Goal: Ask a question: Seek information or help from site administrators or community

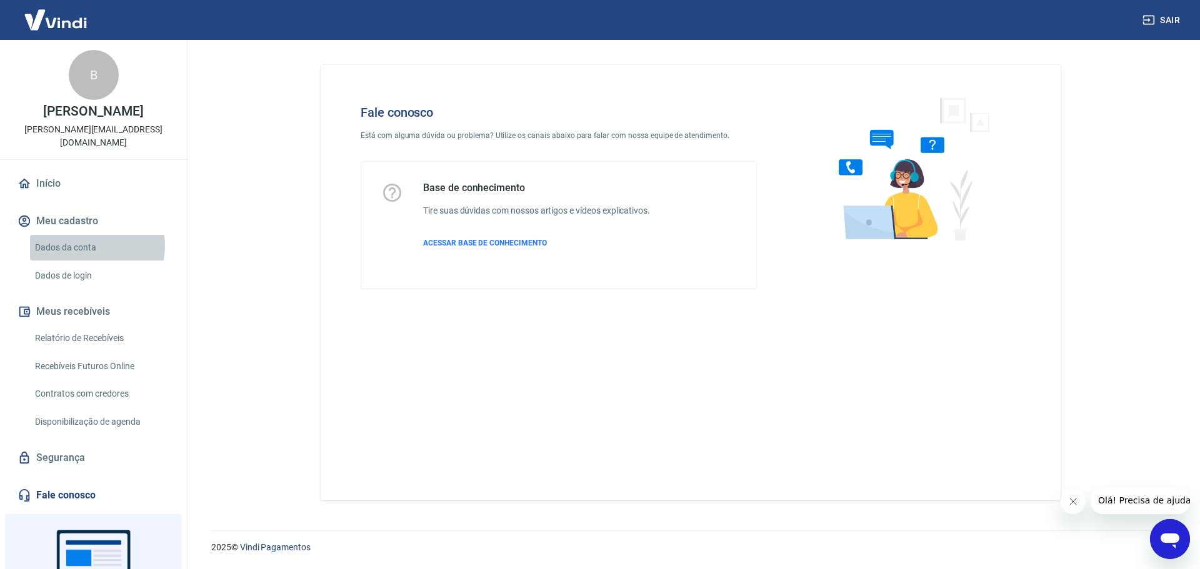
click at [86, 235] on link "Dados da conta" at bounding box center [101, 248] width 142 height 26
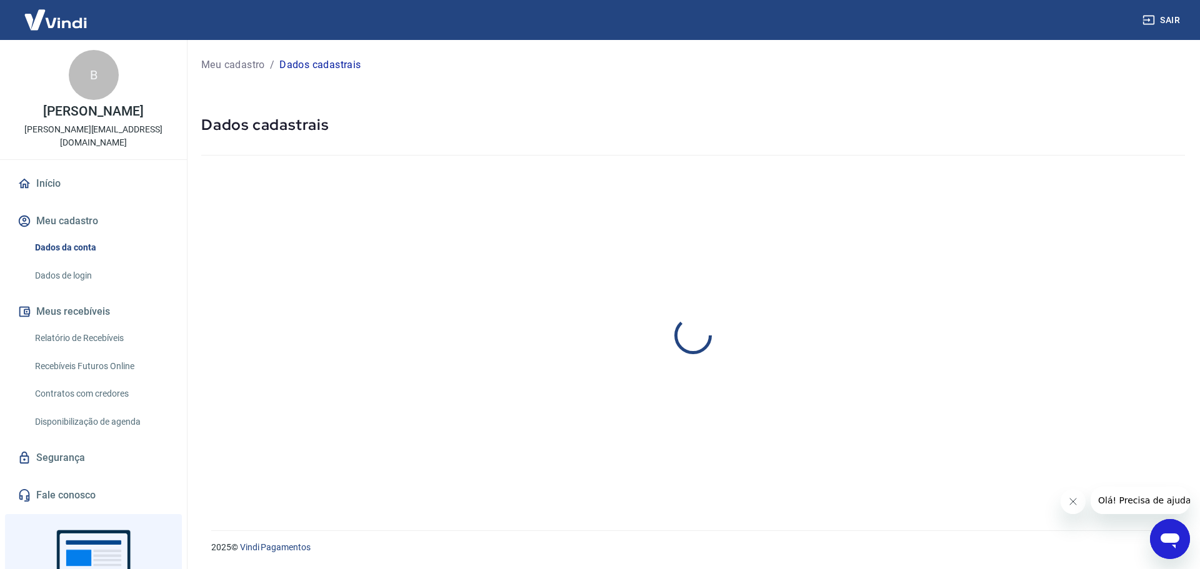
select select "GO"
select select "business"
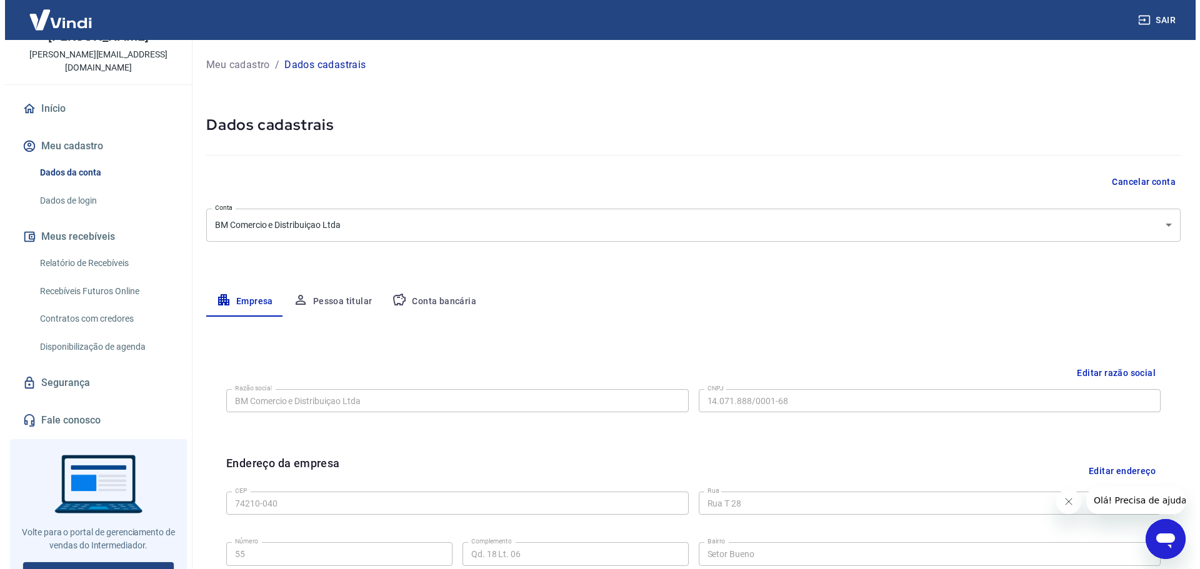
scroll to position [78, 0]
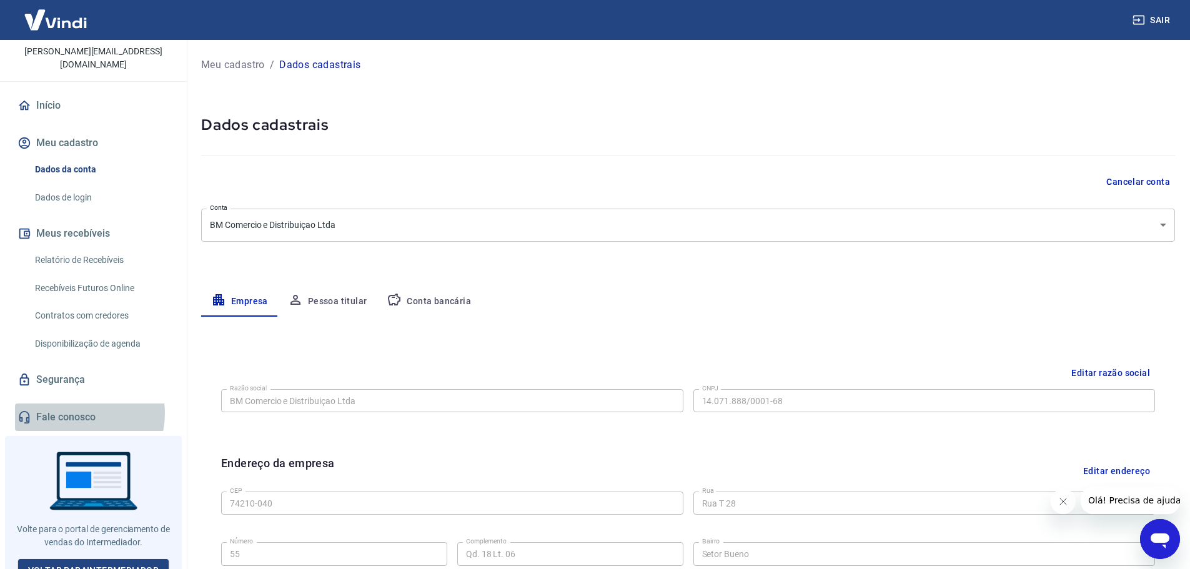
click at [73, 404] on link "Fale conosco" at bounding box center [93, 417] width 157 height 27
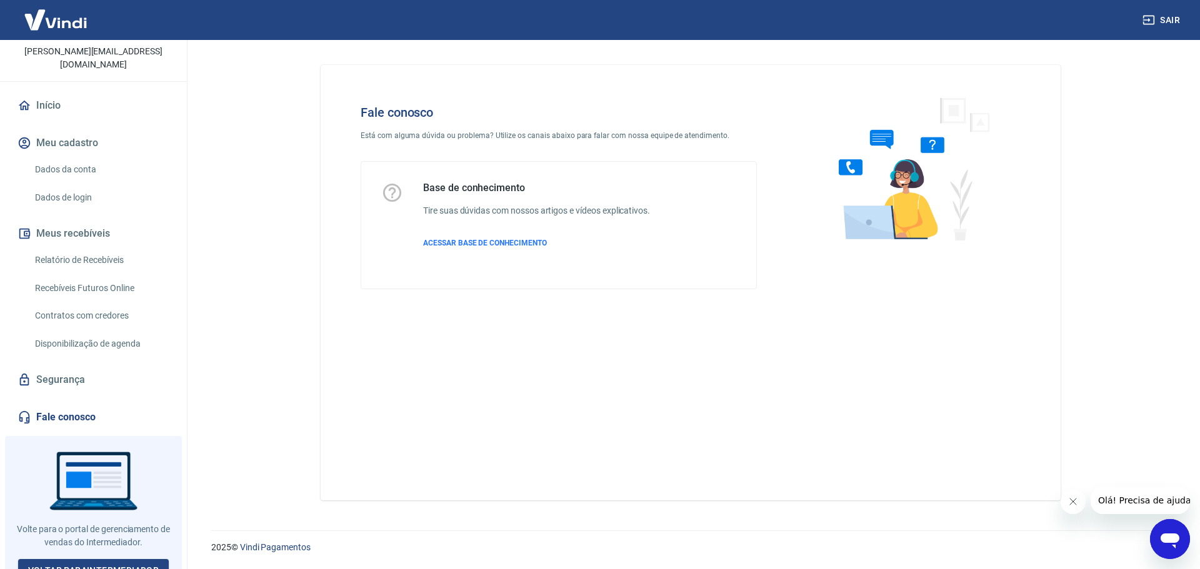
click at [1168, 536] on icon "Abrir janela de mensagens" at bounding box center [1169, 541] width 19 height 15
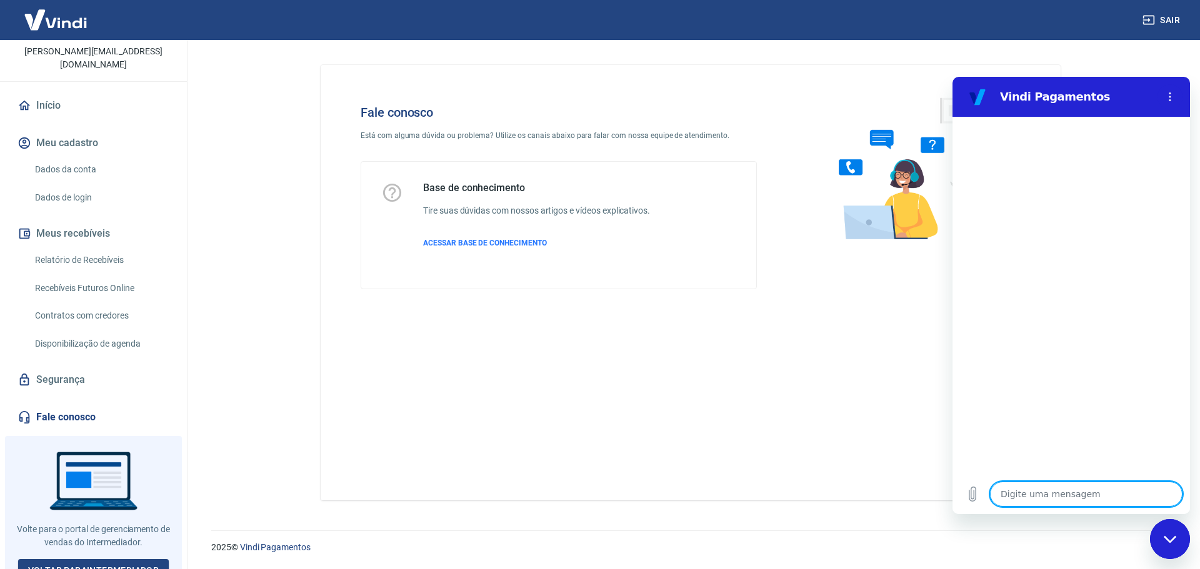
type textarea "x"
type textarea "B"
type textarea "x"
type textarea "Bo"
type textarea "x"
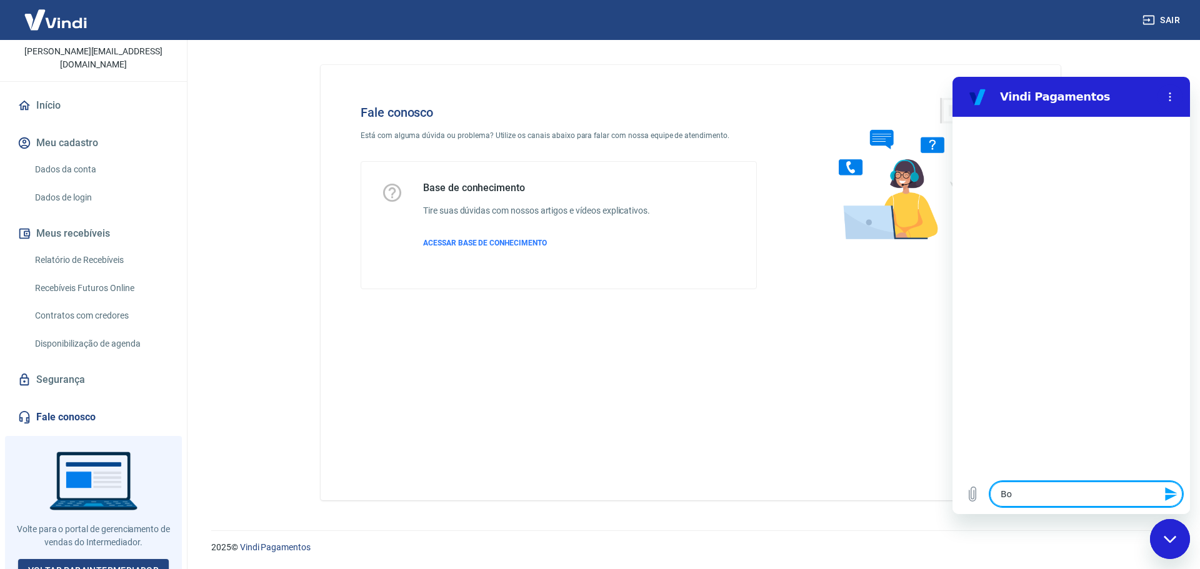
type textarea "Bom"
type textarea "x"
type textarea "Bom"
type textarea "x"
type textarea "Bom d"
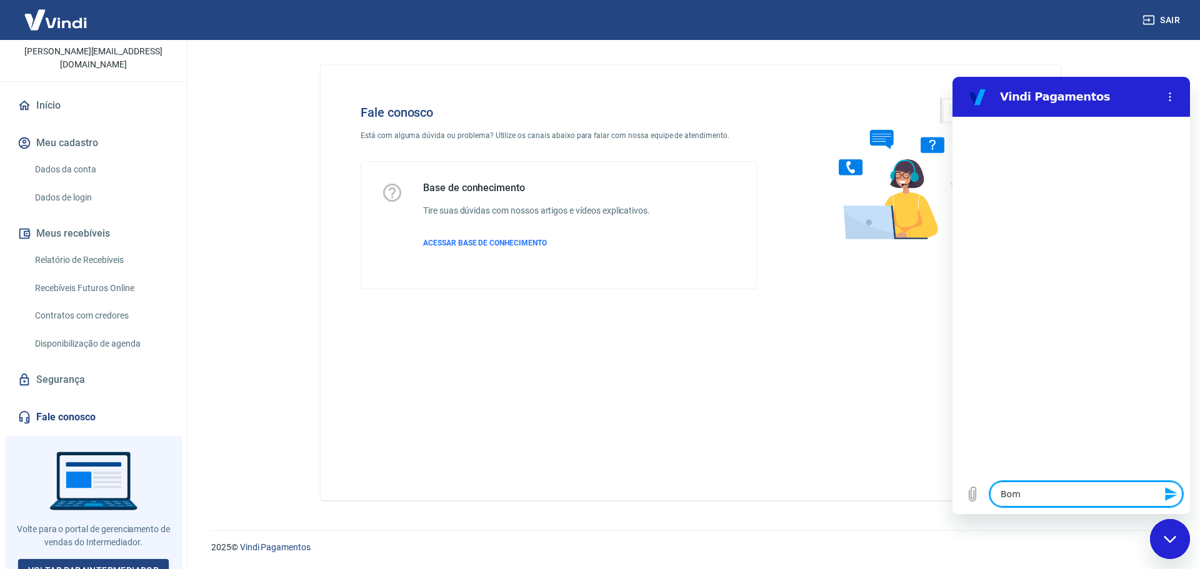
type textarea "x"
type textarea "Bom di"
type textarea "x"
type textarea "Bom dia"
type textarea "x"
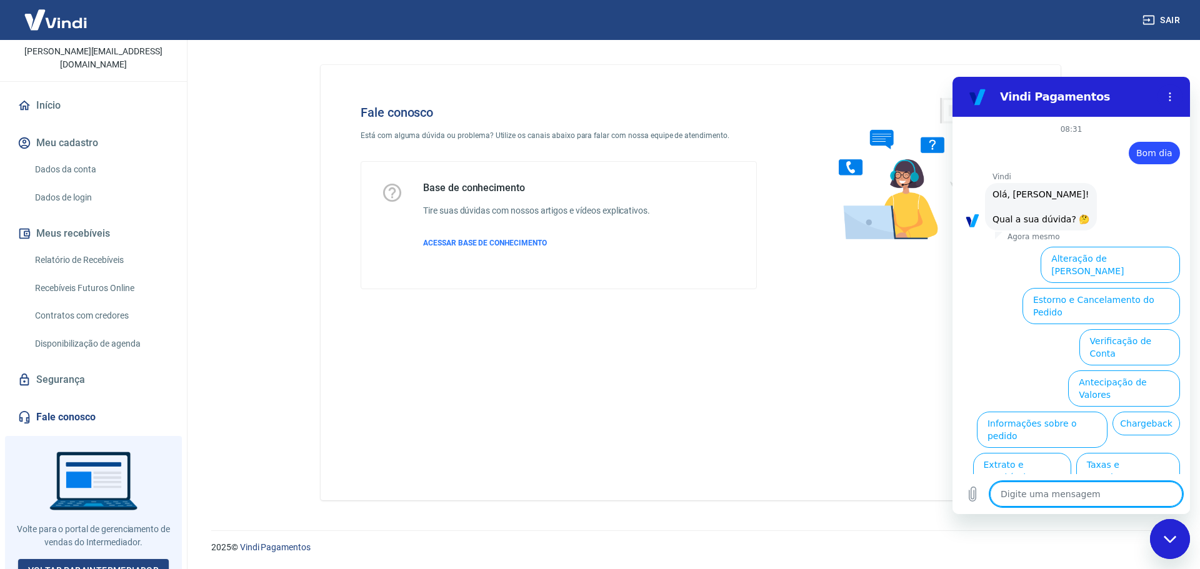
scroll to position [29, 0]
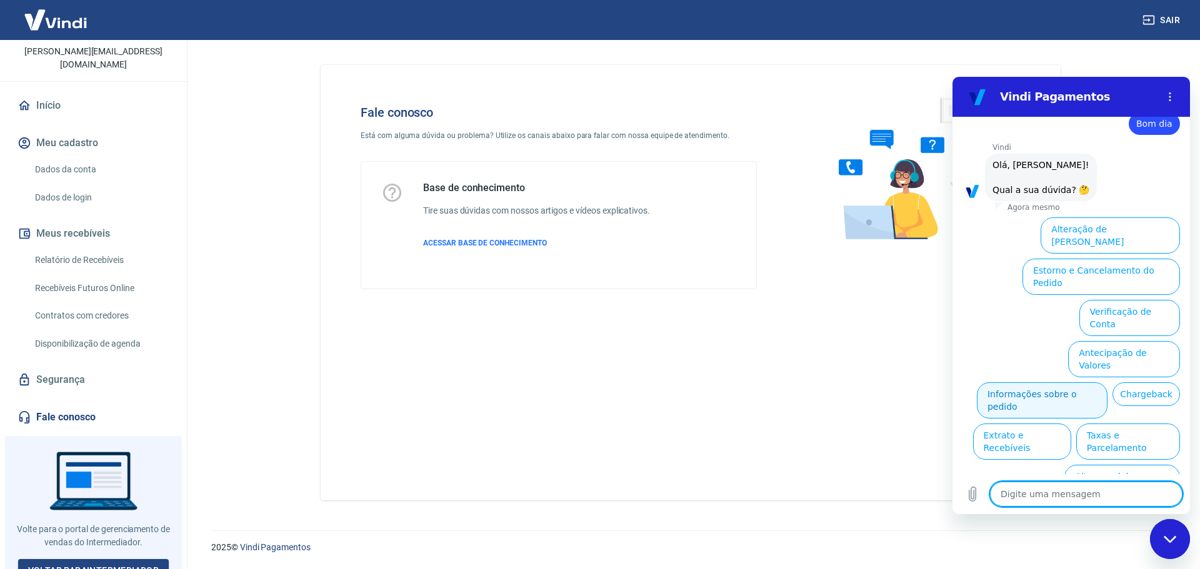
click at [1107, 382] on button "Informações sobre o pedido" at bounding box center [1041, 400] width 131 height 36
click at [1136, 342] on div "08:31 diz: Bom dia Enviado · Agora mesmo [PERSON_NAME] diz: [PERSON_NAME], [PER…" at bounding box center [1070, 295] width 237 height 357
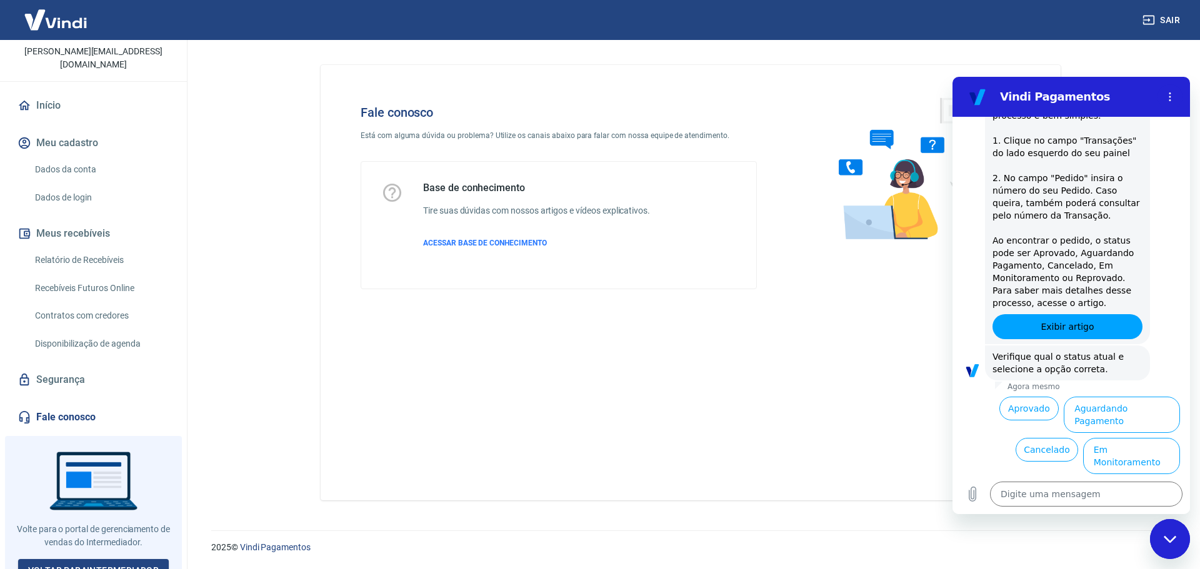
scroll to position [244, 0]
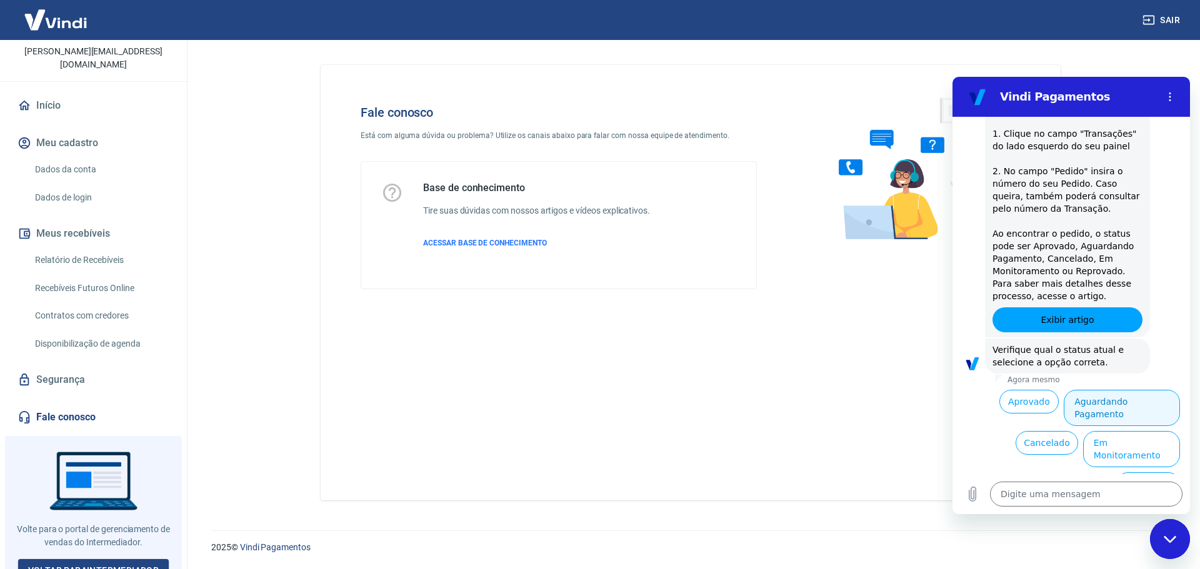
click at [1141, 406] on button "Aguardando Pagamento" at bounding box center [1121, 408] width 116 height 36
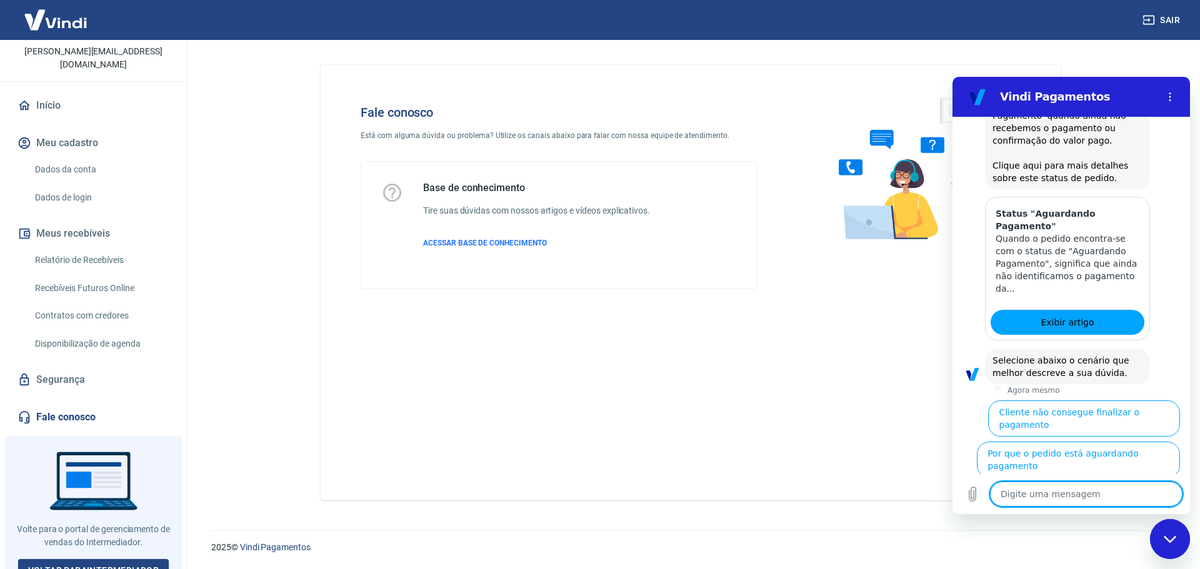
scroll to position [598, 0]
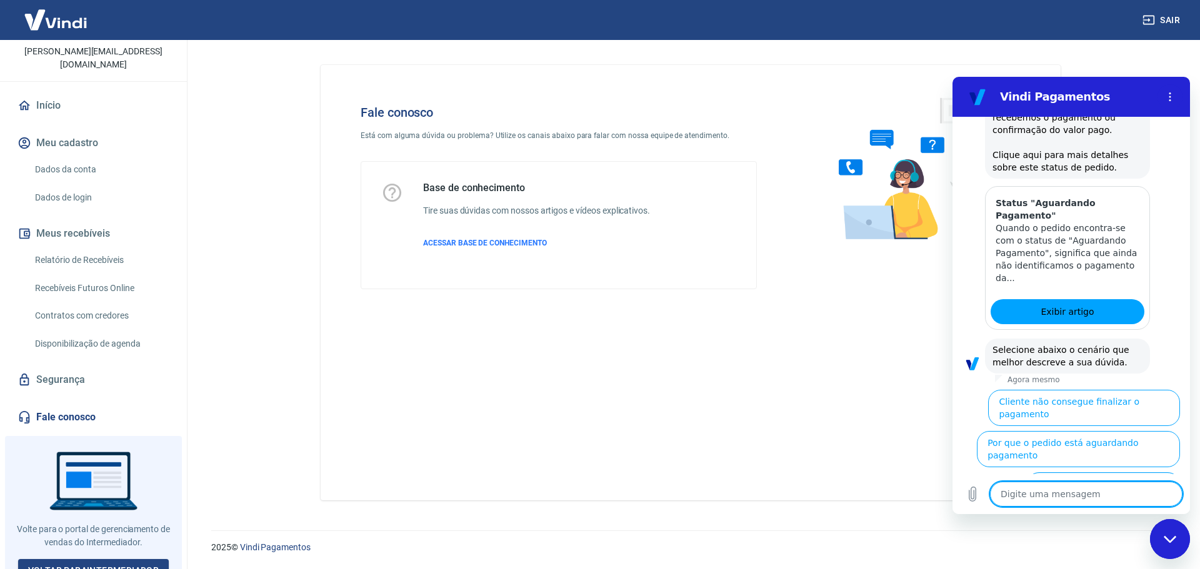
click at [1144, 472] on button "Cliente pagou, mas pedido consta 'Aguardando Pagamento'" at bounding box center [1102, 496] width 153 height 49
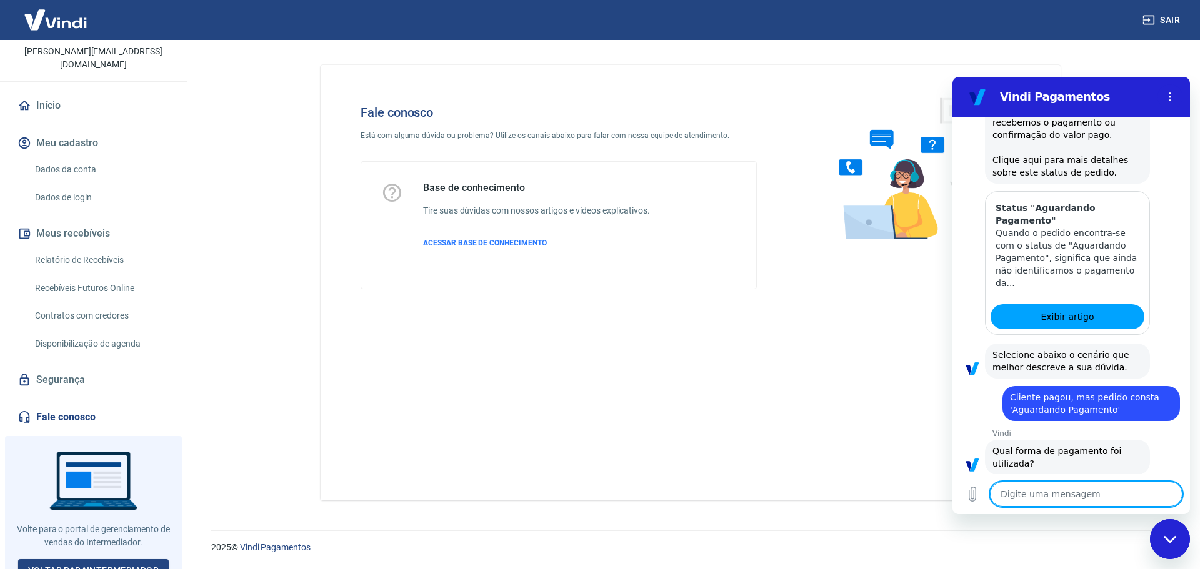
scroll to position [682, 0]
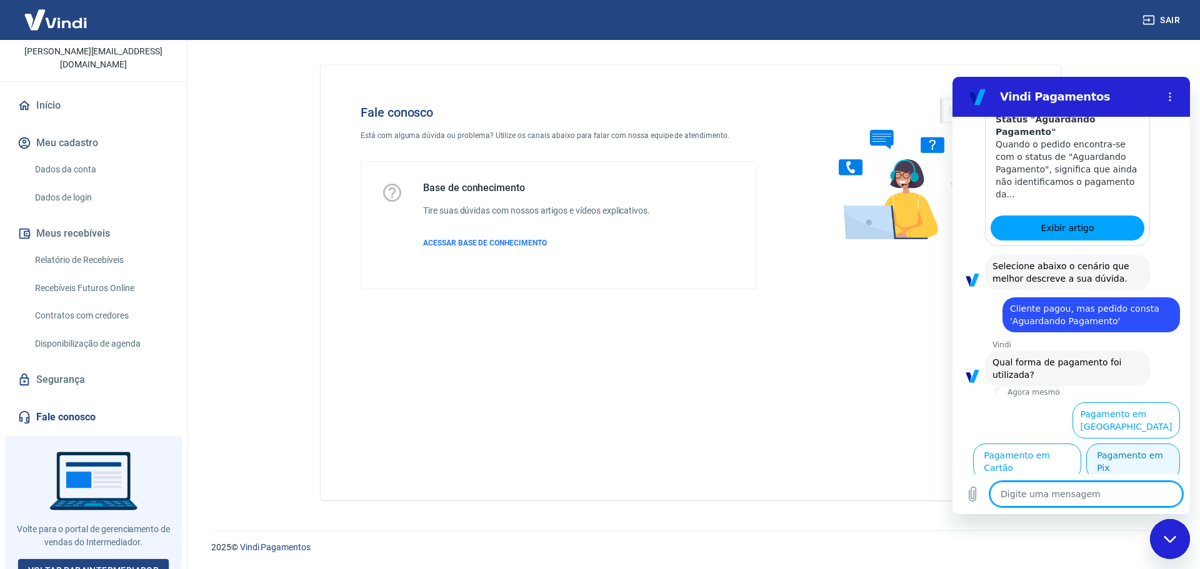
click at [1148, 465] on button "Pagamento em Pix" at bounding box center [1133, 462] width 94 height 36
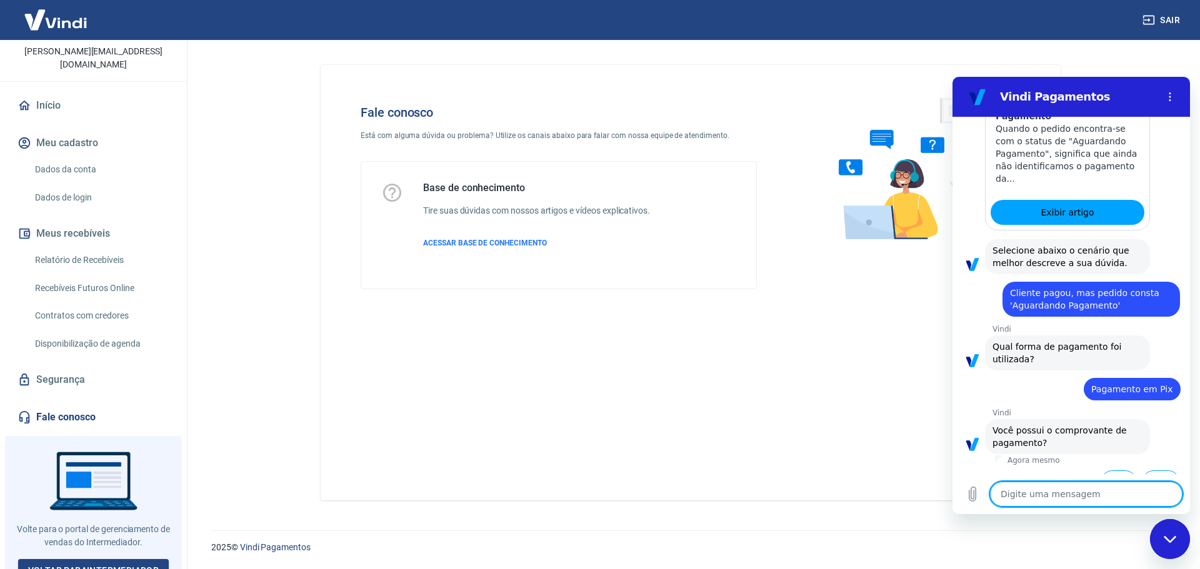
scroll to position [708, 0]
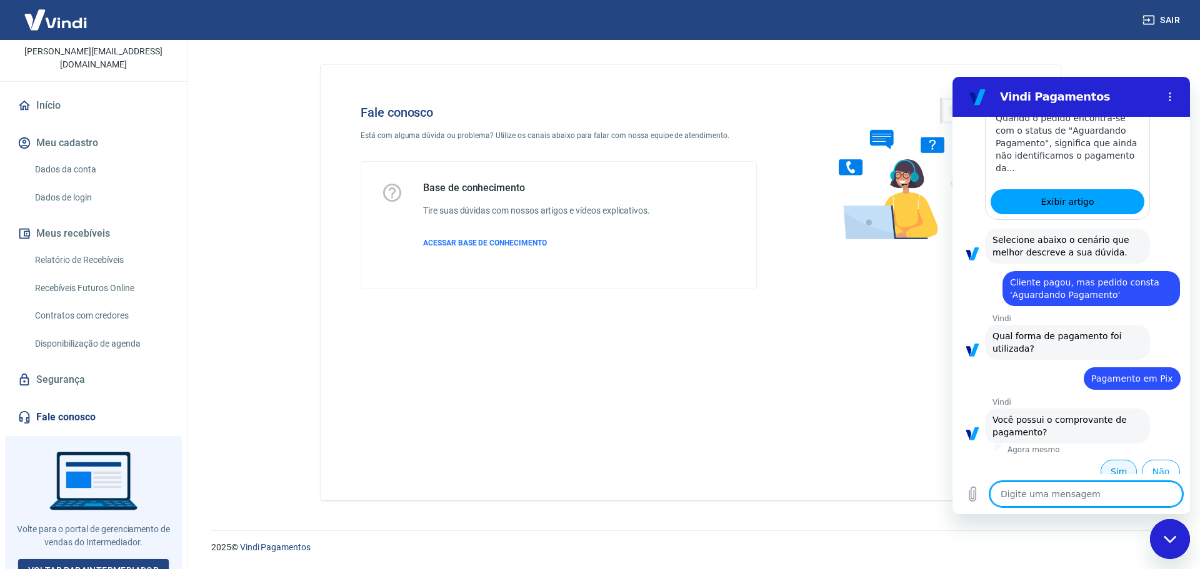
click at [1106, 460] on button "Sim" at bounding box center [1118, 472] width 36 height 24
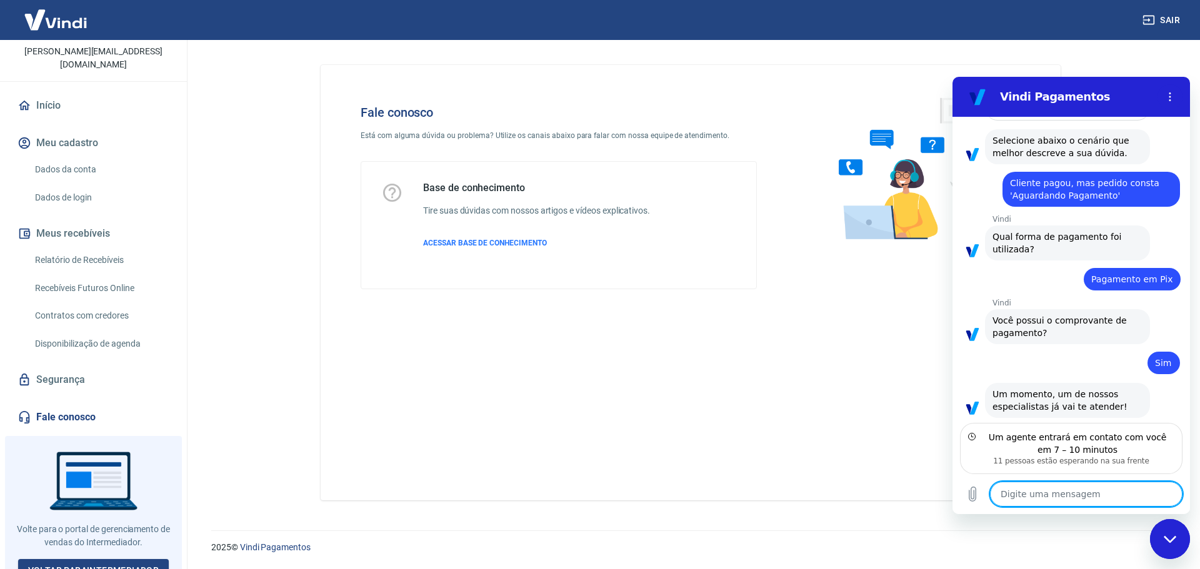
scroll to position [809, 0]
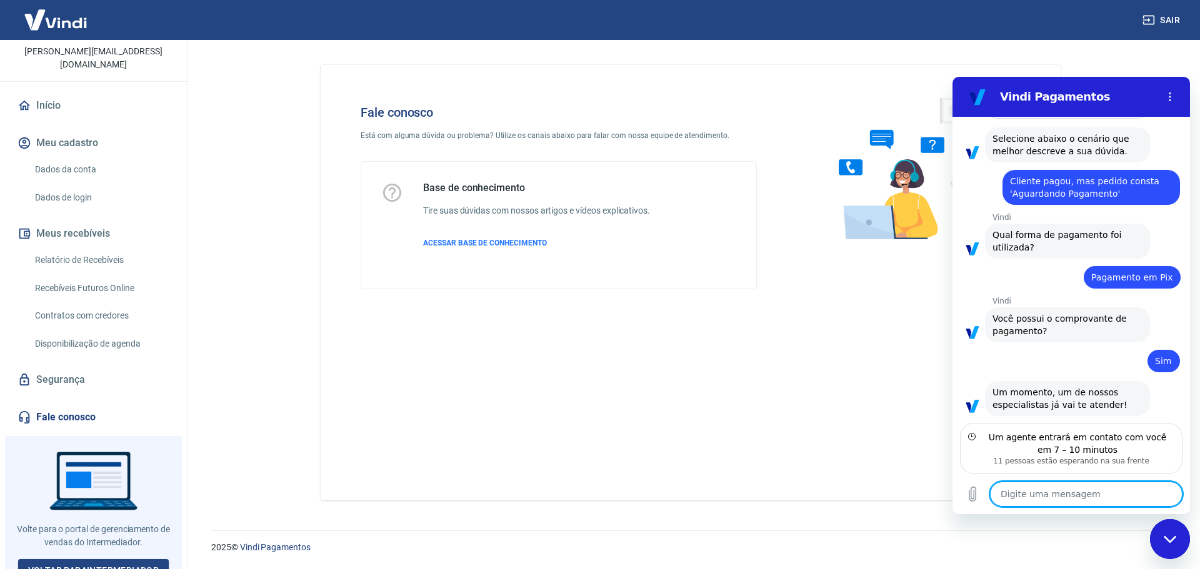
type textarea "x"
type textarea "B"
type textarea "x"
type textarea "Bo"
type textarea "x"
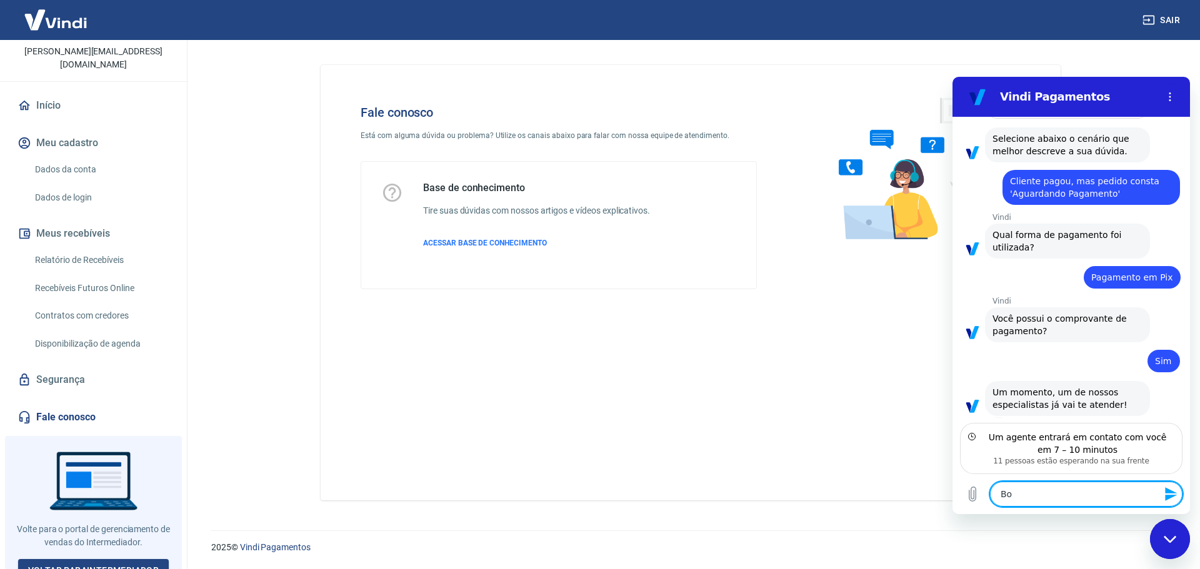
type textarea "Bom"
type textarea "x"
type textarea "Bom"
type textarea "x"
type textarea "Bom d"
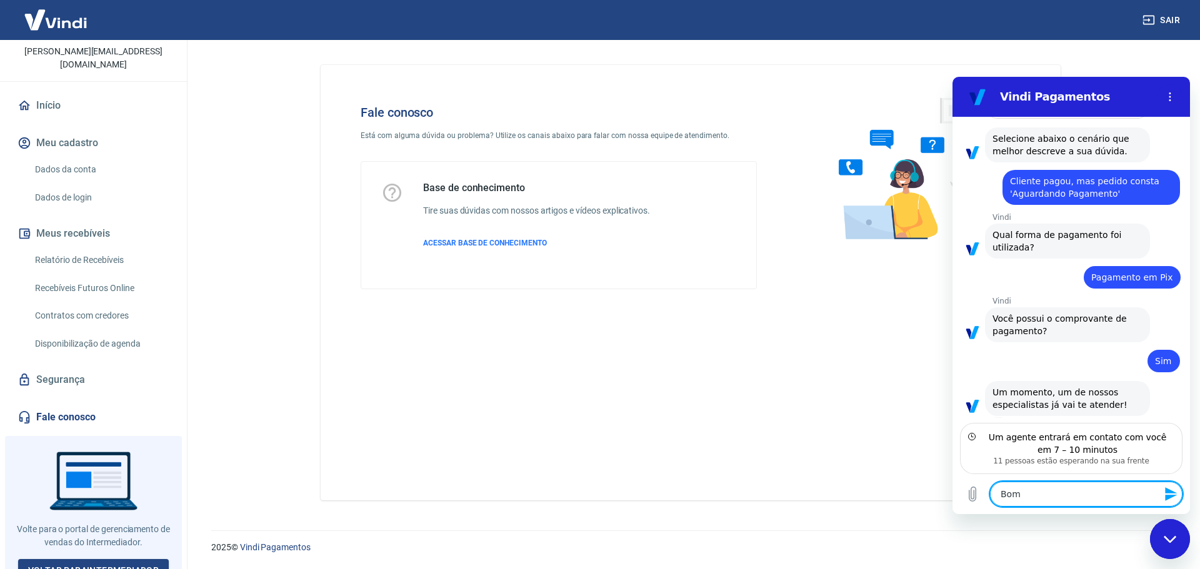
type textarea "x"
type textarea "Bom di"
type textarea "x"
type textarea "Bom dia"
type textarea "x"
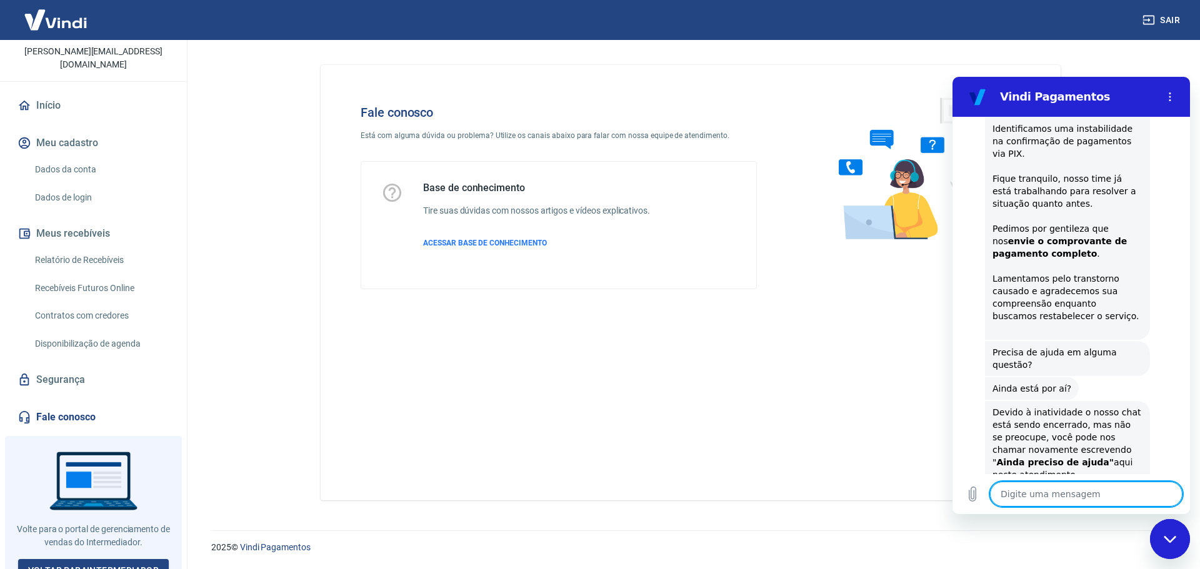
scroll to position [1245, 0]
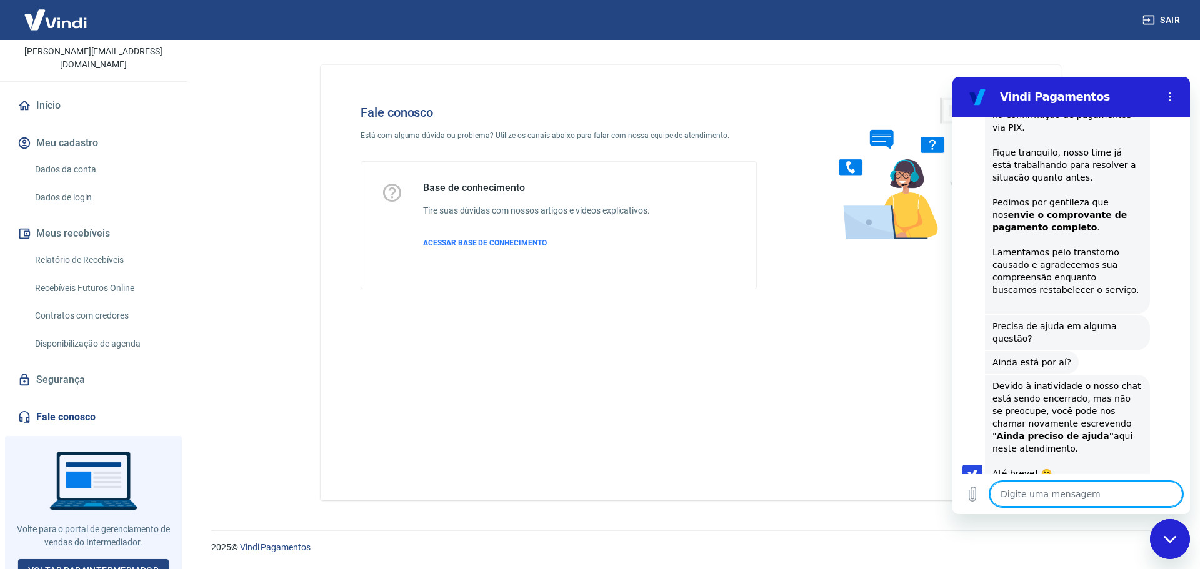
type textarea "x"
click at [1020, 492] on textarea at bounding box center [1086, 494] width 192 height 25
type textarea "b"
type textarea "x"
type textarea "bo"
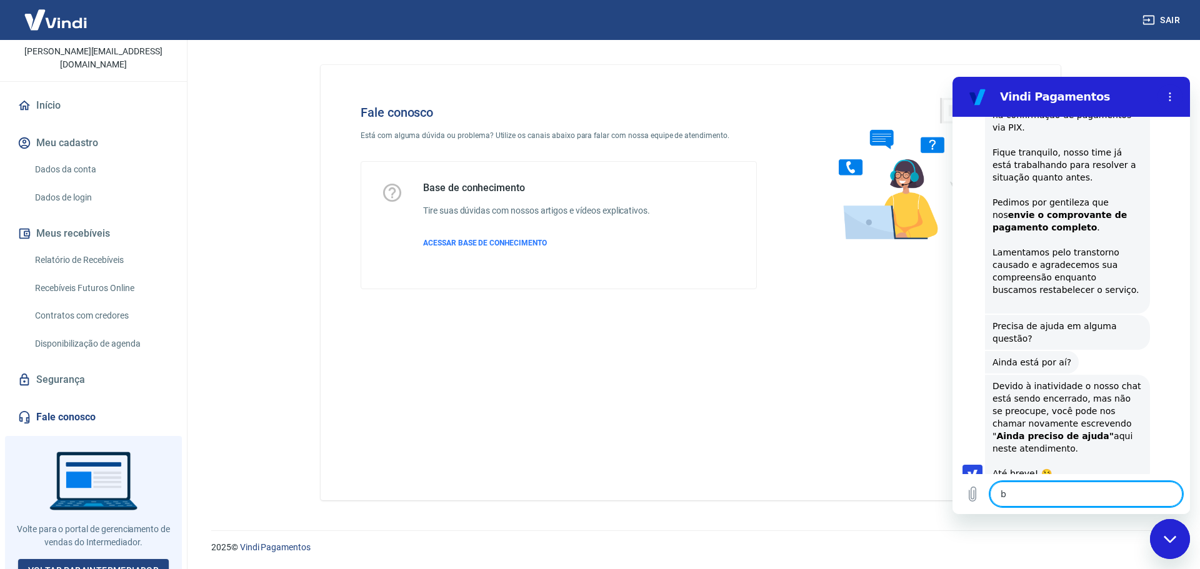
type textarea "x"
type textarea "bom"
type textarea "x"
type textarea "bom"
type textarea "x"
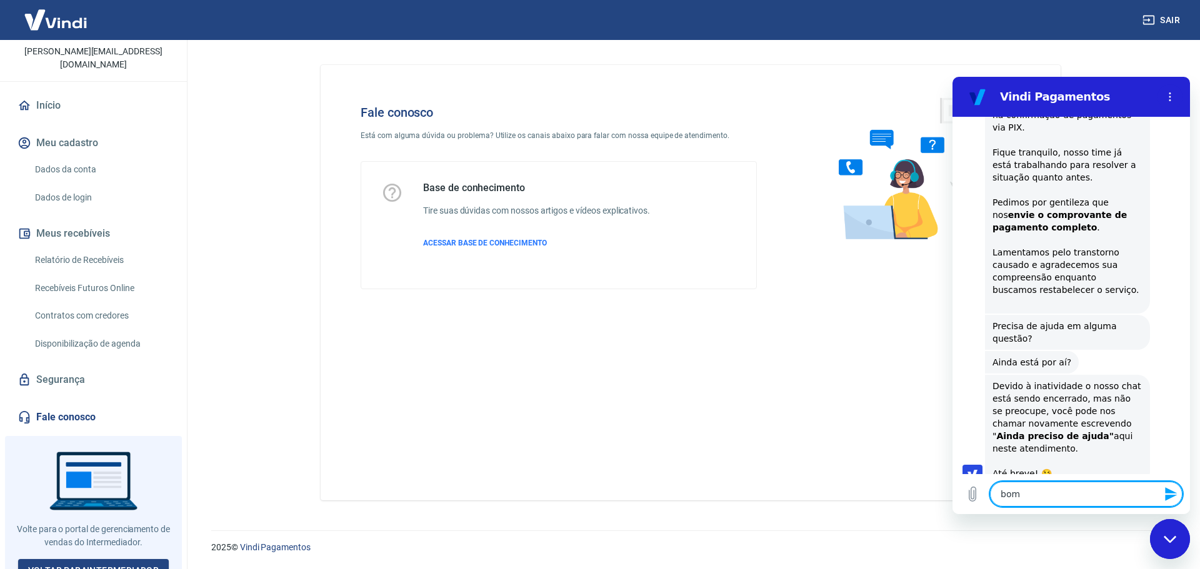
type textarea "bom d"
type textarea "x"
type textarea "bom di"
type textarea "x"
type textarea "bom dia"
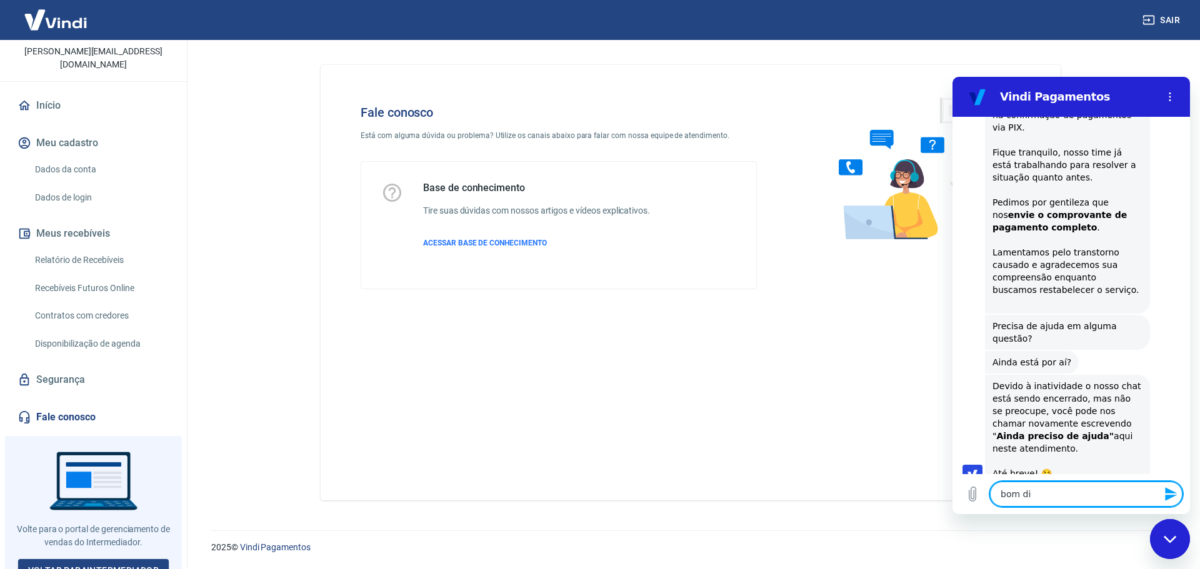
type textarea "x"
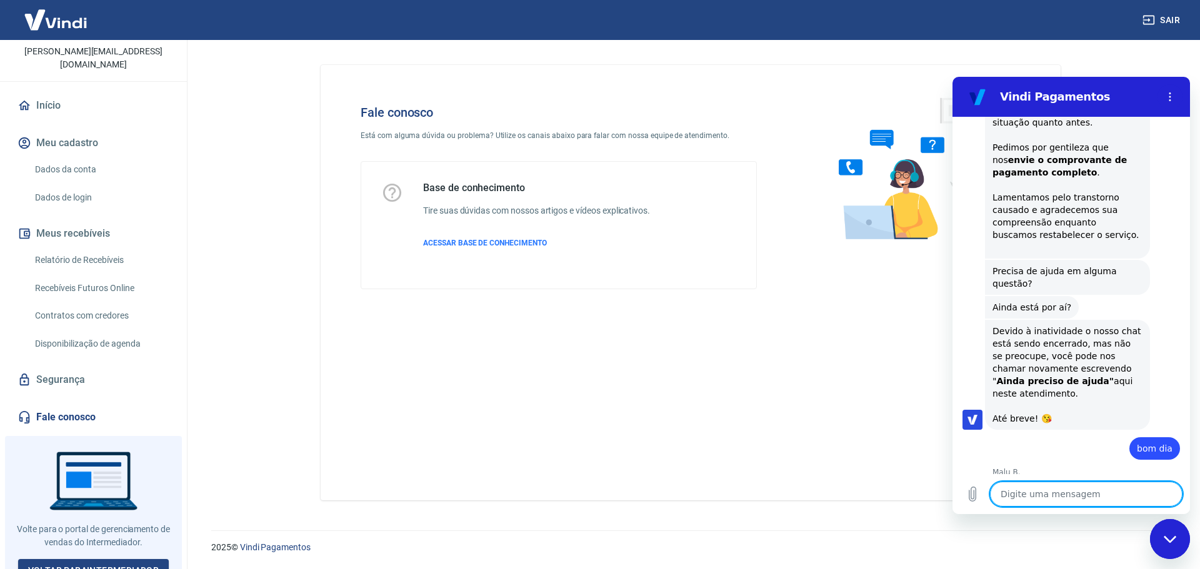
scroll to position [1299, 0]
type textarea "x"
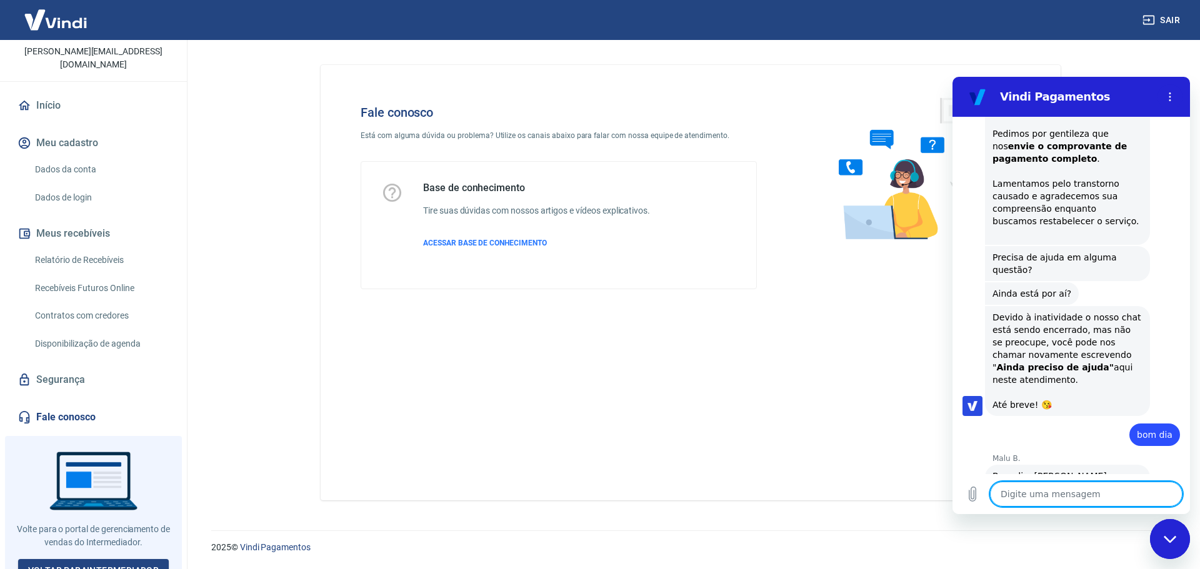
scroll to position [1316, 0]
click at [1111, 499] on textarea at bounding box center [1086, 494] width 192 height 25
type textarea "B"
type textarea "x"
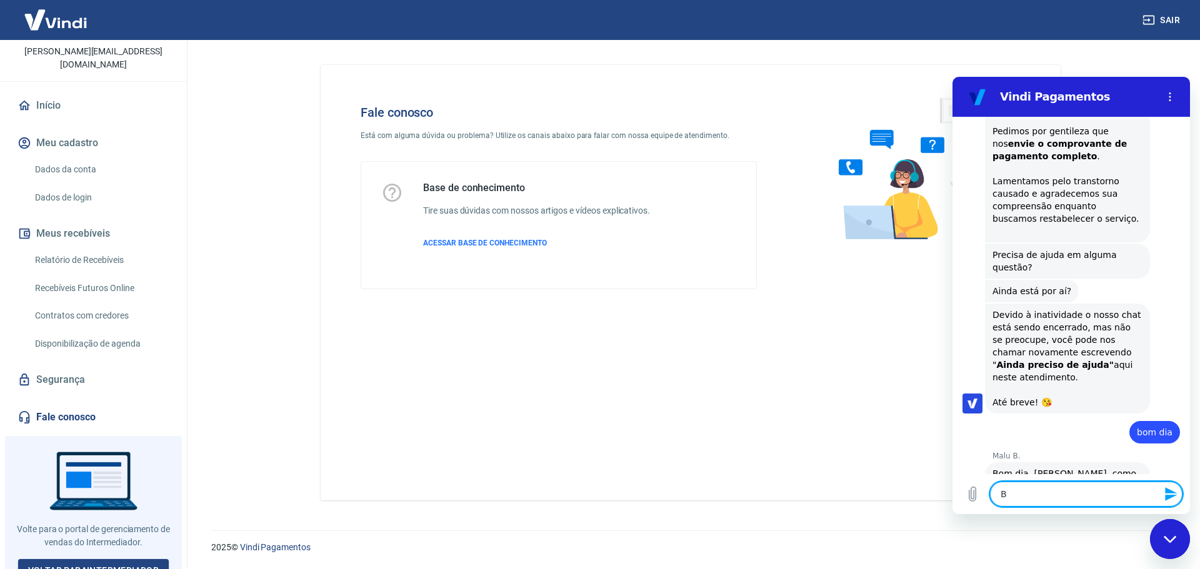
type textarea "Be"
type textarea "x"
type textarea "Bem"
type textarea "x"
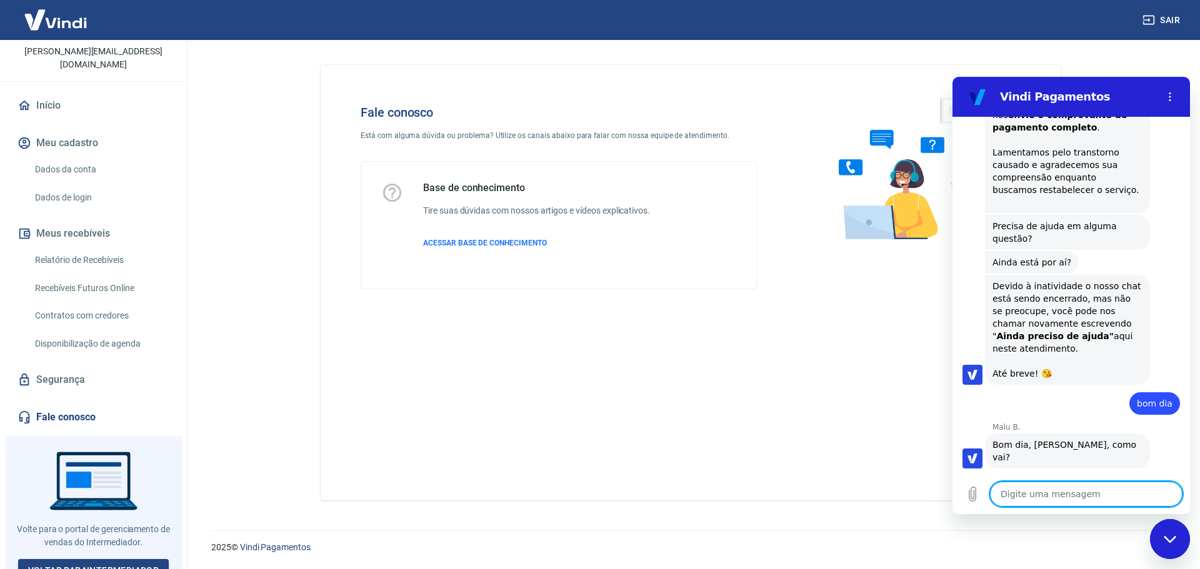
type textarea "x"
type textarea "O"
type textarea "x"
type textarea "O"
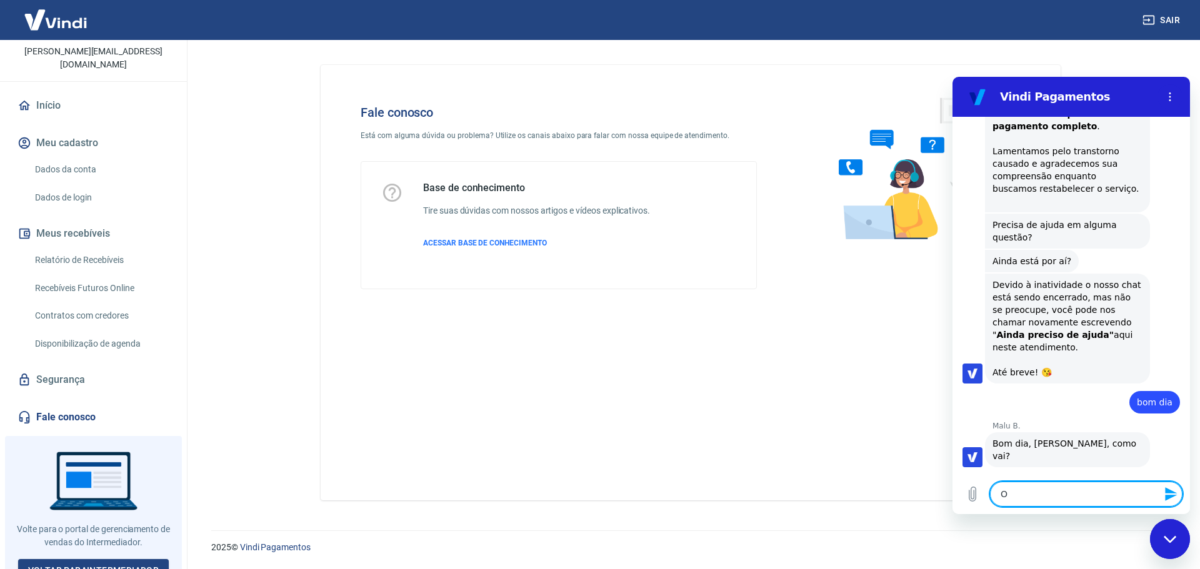
type textarea "x"
type textarea "O s"
type textarea "x"
type textarea "O si"
type textarea "x"
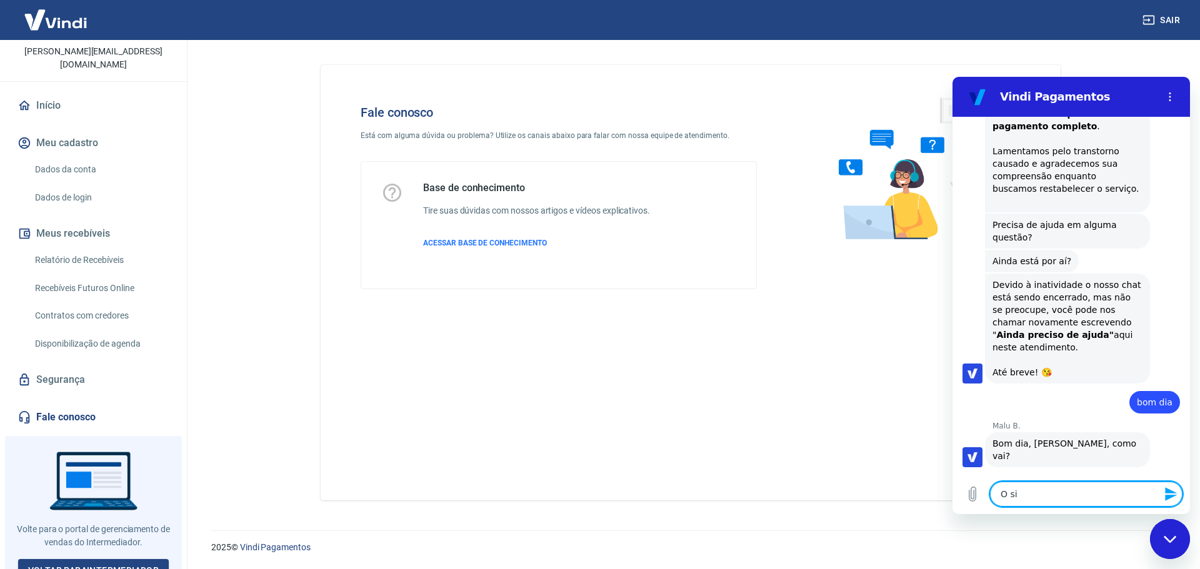
type textarea "O sis"
type textarea "x"
type textarea "O sist"
type textarea "x"
type textarea "O siste"
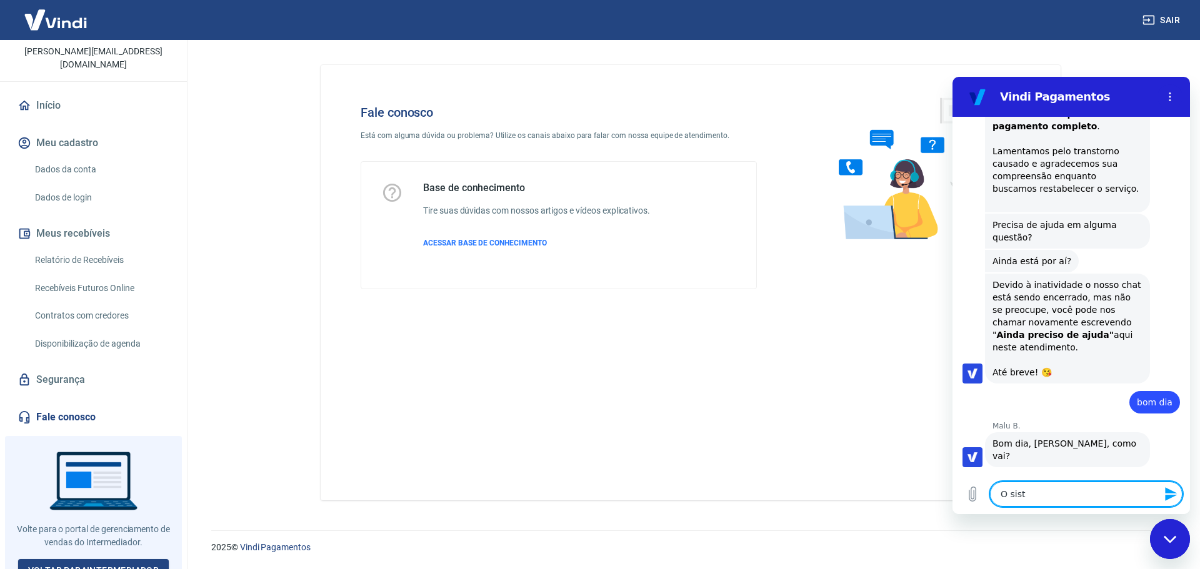
type textarea "x"
type textarea "O sistea"
type textarea "x"
type textarea "O siste"
type textarea "x"
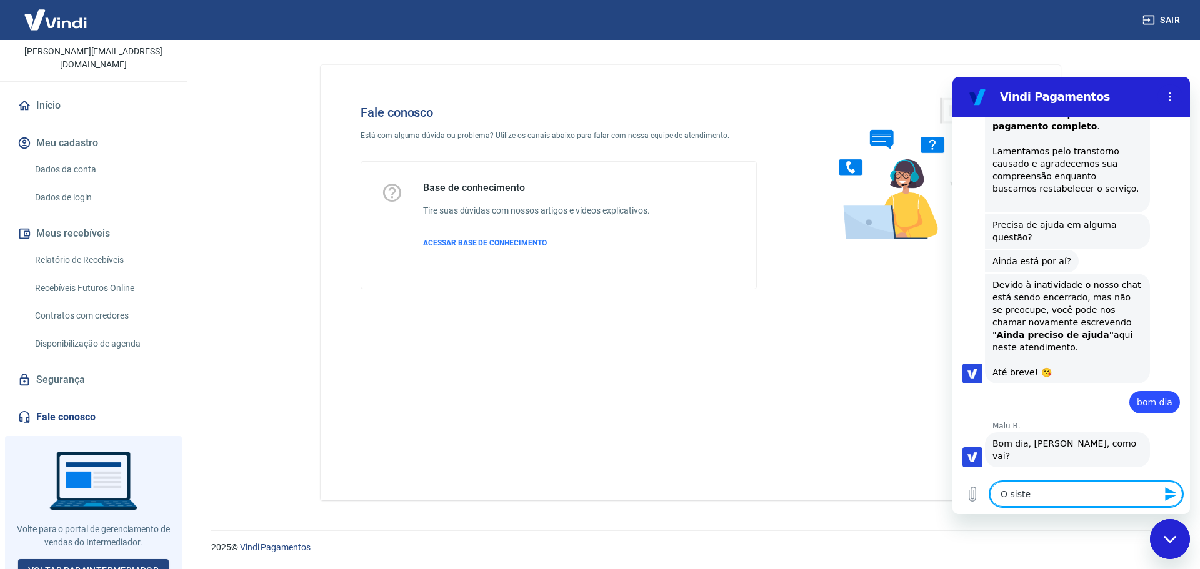
type textarea "O sistem"
type textarea "x"
type textarea "O sistema"
type textarea "x"
type textarea "O sistema"
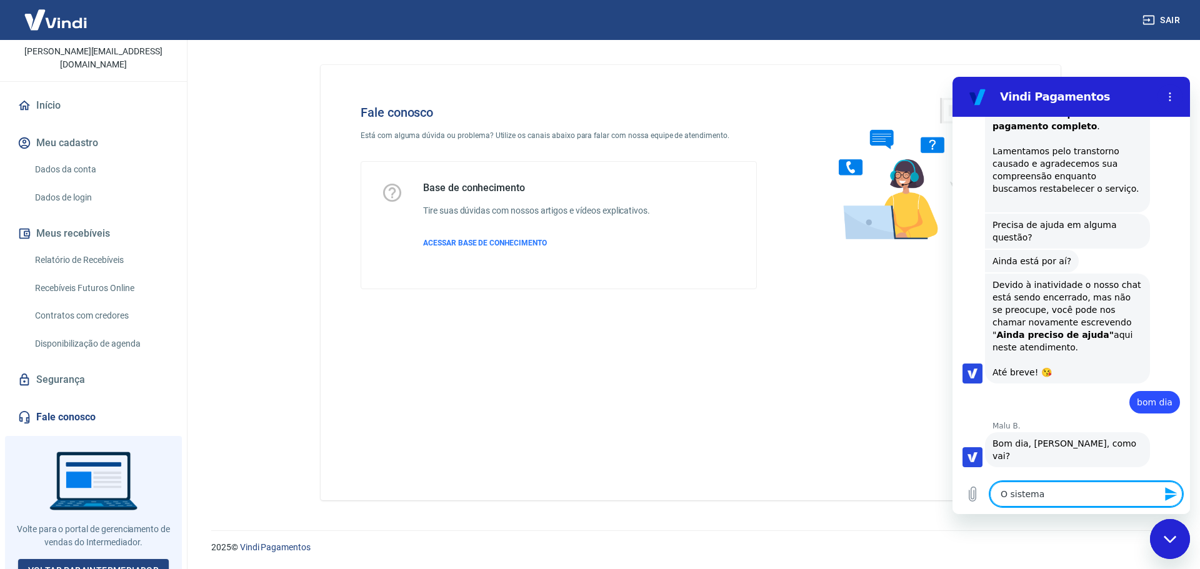
type textarea "x"
type textarea "O sistema a"
type textarea "x"
type textarea "O sistema ai"
type textarea "x"
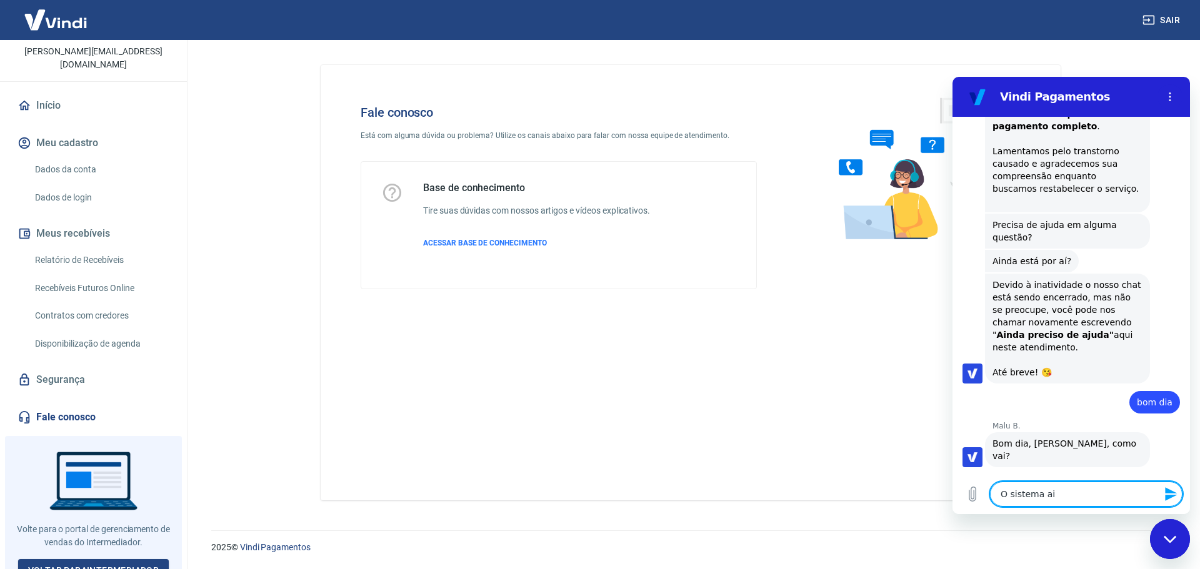
type textarea "O sistema ain"
type textarea "x"
type textarea "O sistema aind"
type textarea "x"
type textarea "O sistema ainda"
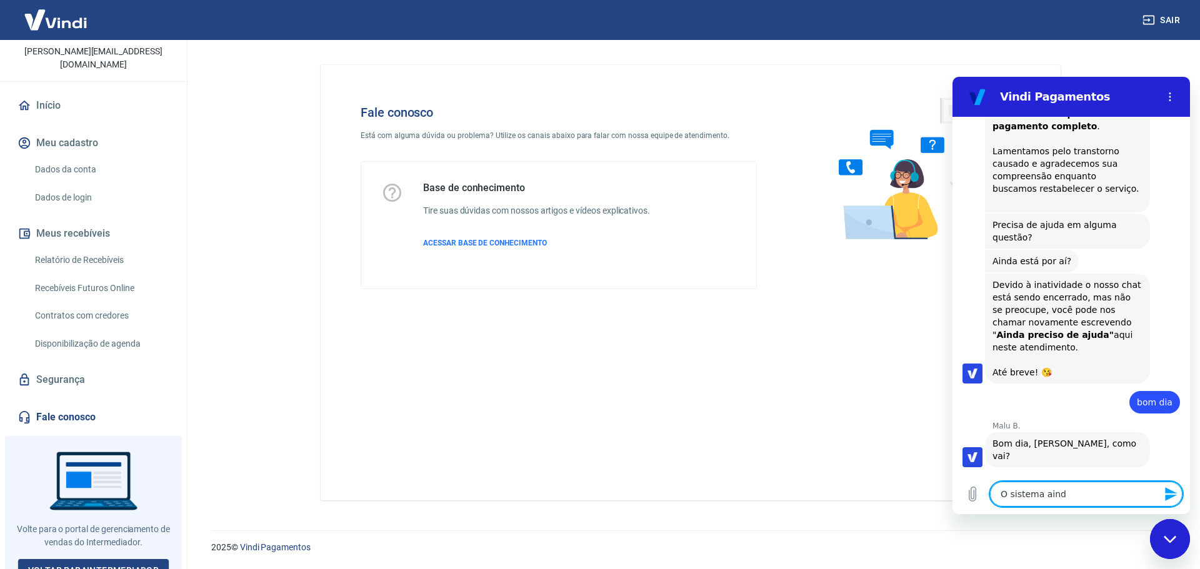
type textarea "x"
type textarea "O sistema ainda"
type textarea "x"
type textarea "O sistema ainda n"
type textarea "x"
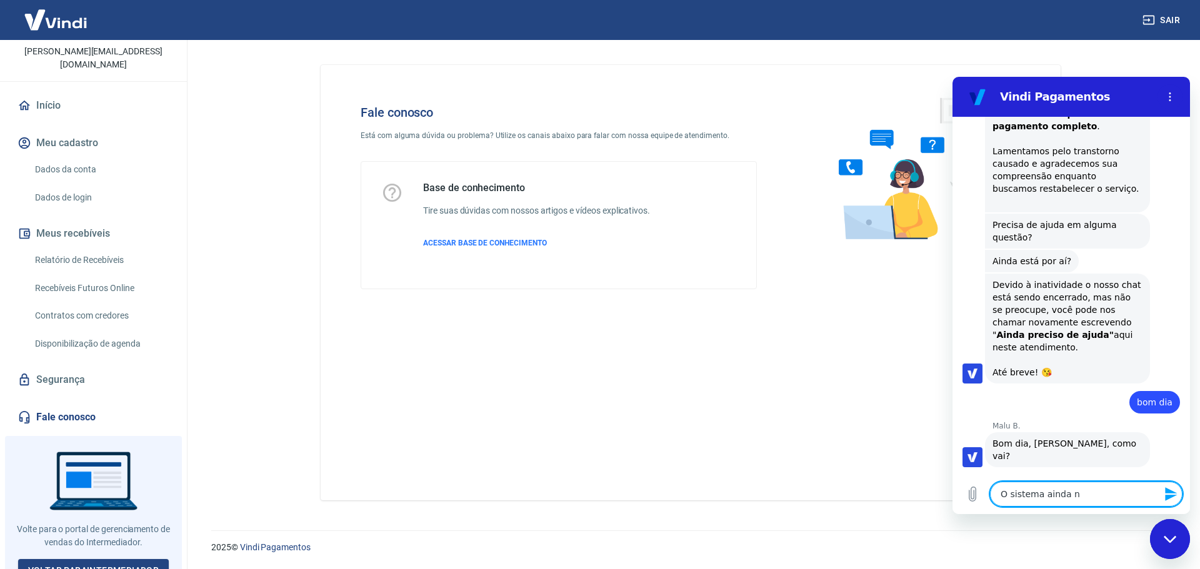
type textarea "O sistema ainda na"
type textarea "x"
type textarea "O sistema ainda nao"
type textarea "x"
type textarea "O sistema ainda nao"
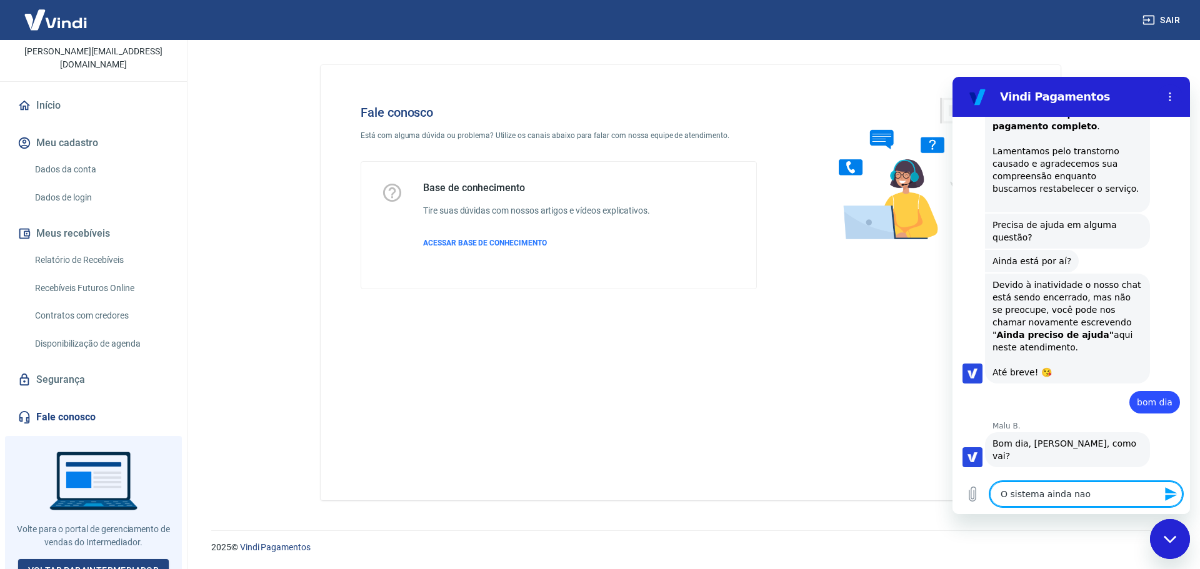
type textarea "x"
type textarea "O sistema ainda nao f"
type textarea "x"
type textarea "O sistema ainda nao fo"
type textarea "x"
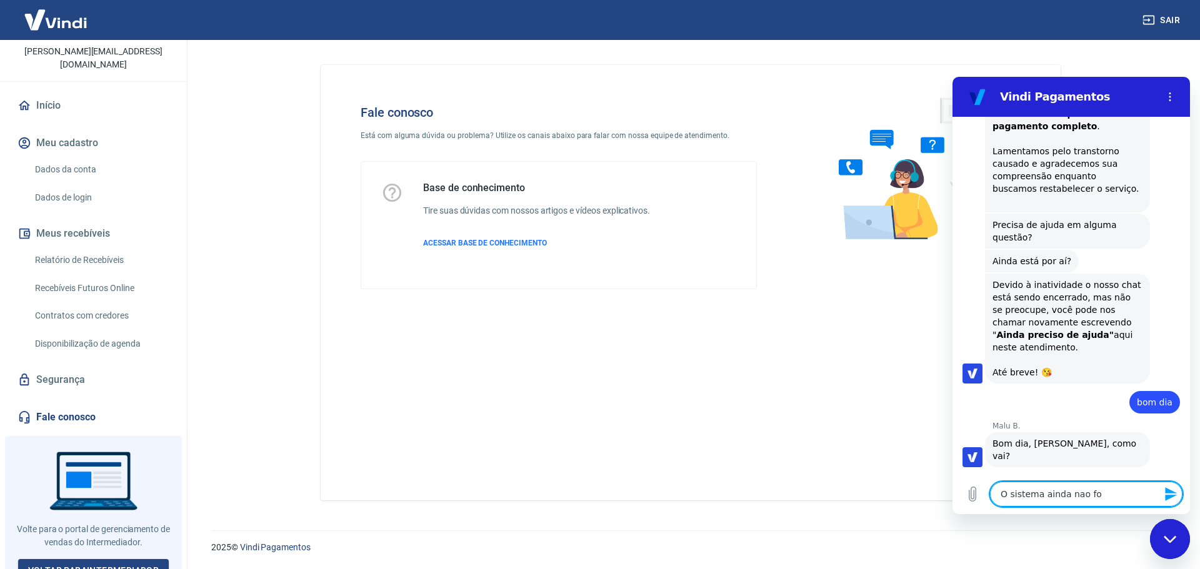
type textarea "O sistema ainda nao foi"
type textarea "x"
type textarea "O sistema ainda nao foi"
type textarea "x"
type textarea "O sistema ainda nao foi r"
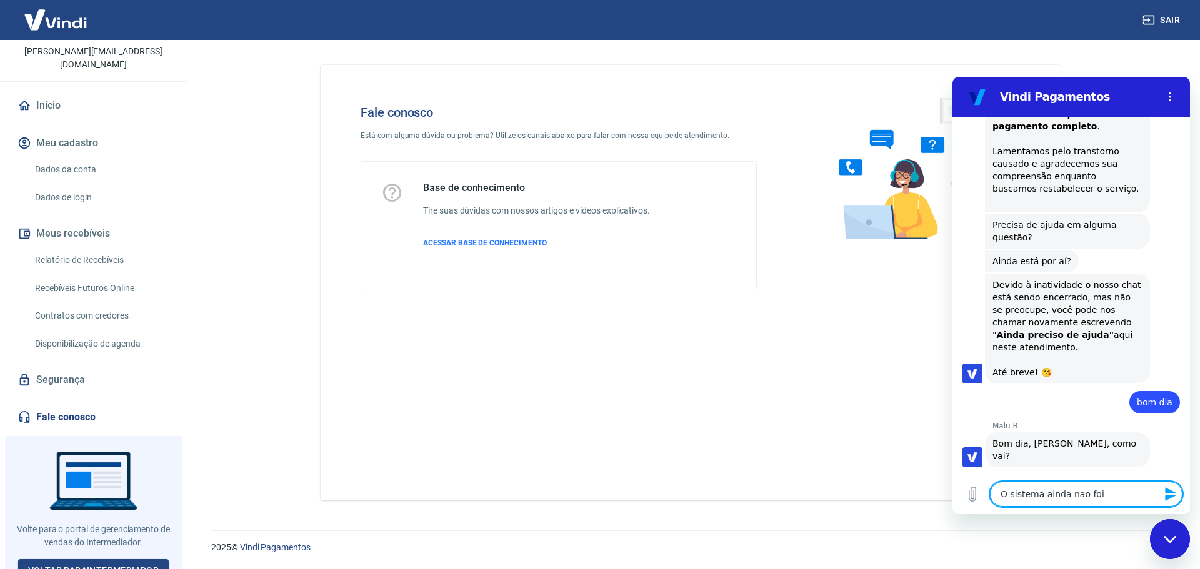
type textarea "x"
type textarea "O sistema ainda nao foi re"
type textarea "x"
type textarea "O sistema ainda nao foi reg"
type textarea "x"
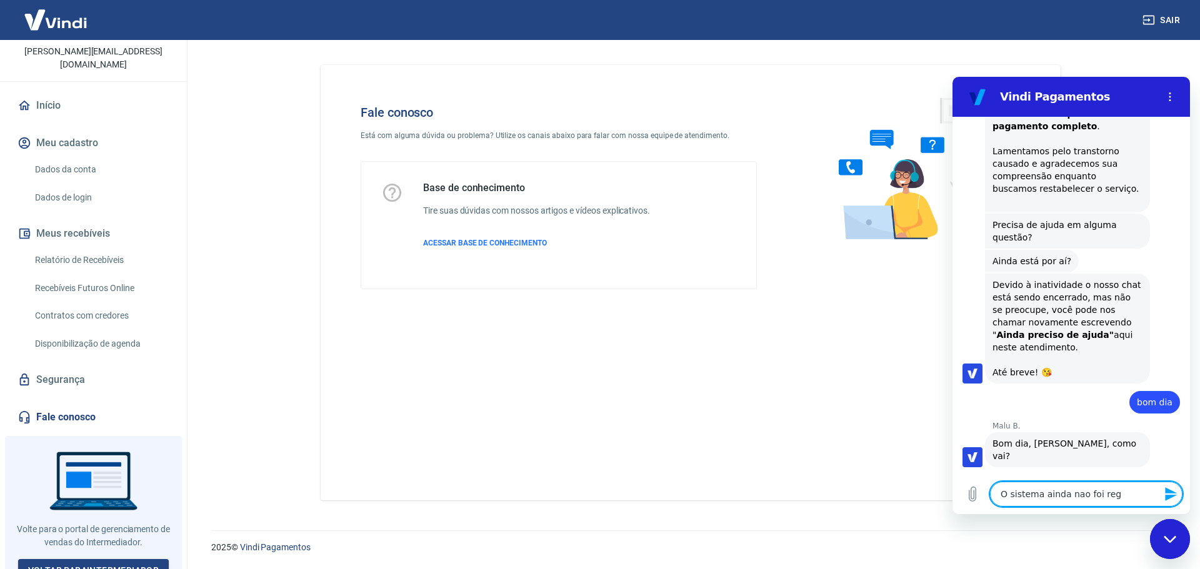
type textarea "O sistema ainda nao foi regu"
type textarea "x"
type textarea "O sistema ainda nao foi regul"
type textarea "x"
type textarea "O sistema ainda nao foi regula"
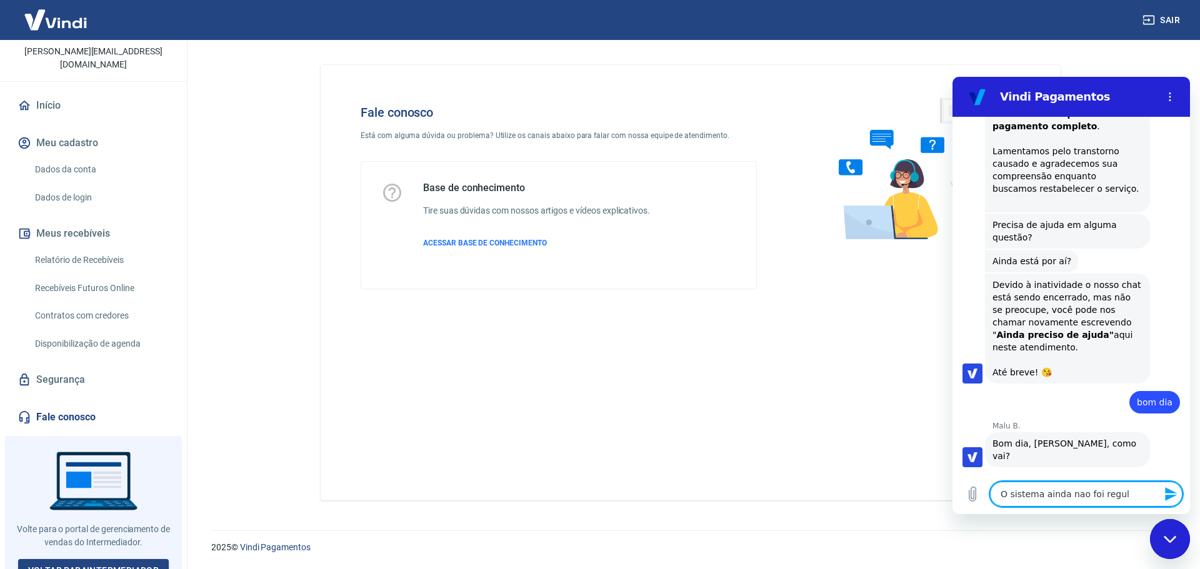
type textarea "x"
type textarea "O sistema ainda nao foi regular"
type textarea "x"
type textarea "O sistema ainda nao foi regulari"
type textarea "x"
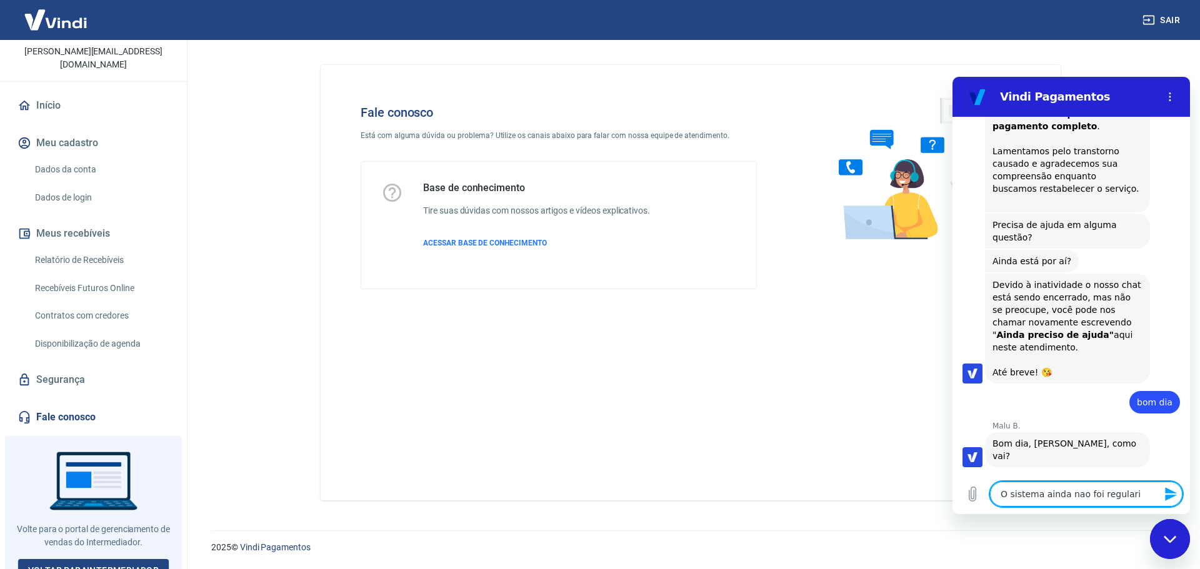
type textarea "O sistema ainda nao foi regulariz"
type textarea "x"
type textarea "O sistema ainda nao foi regulariza"
type textarea "x"
type textarea "O sistema ainda nao foi regularizad"
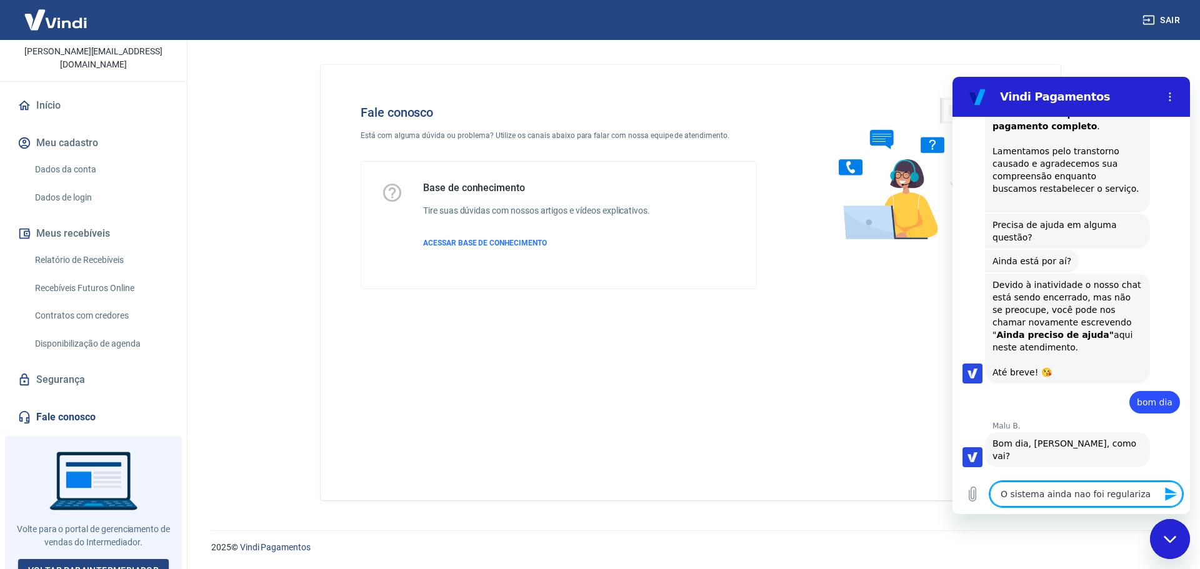
type textarea "x"
type textarea "O sistema ainda nao foi regularizado"
type textarea "x"
type textarea "O sistema ainda nao foi regularizado?"
type textarea "x"
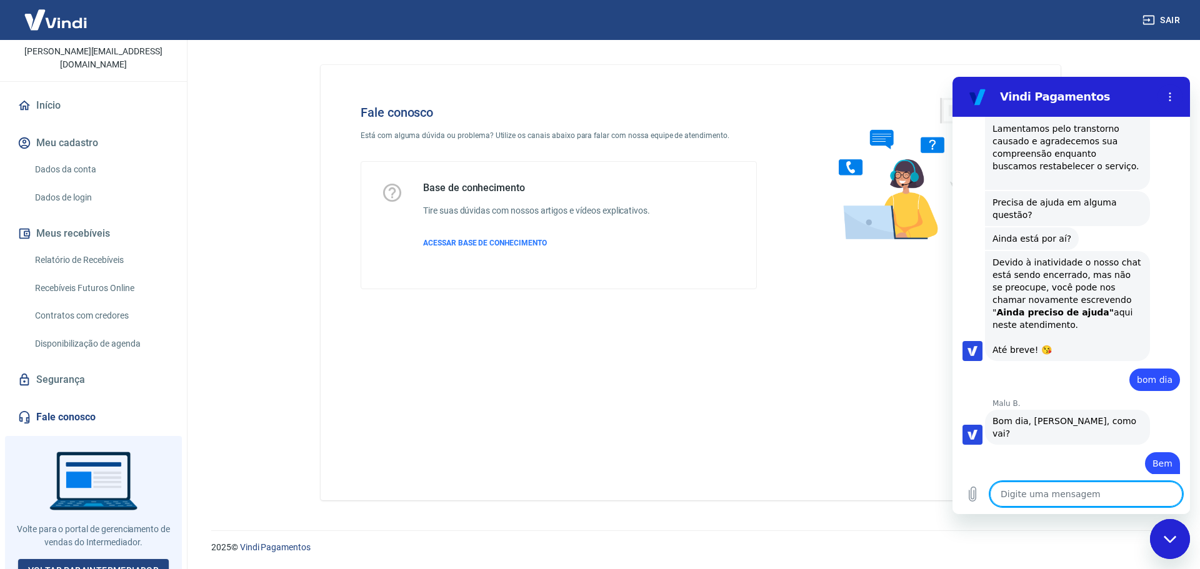
type textarea "x"
type textarea "E"
type textarea "x"
type textarea "Es"
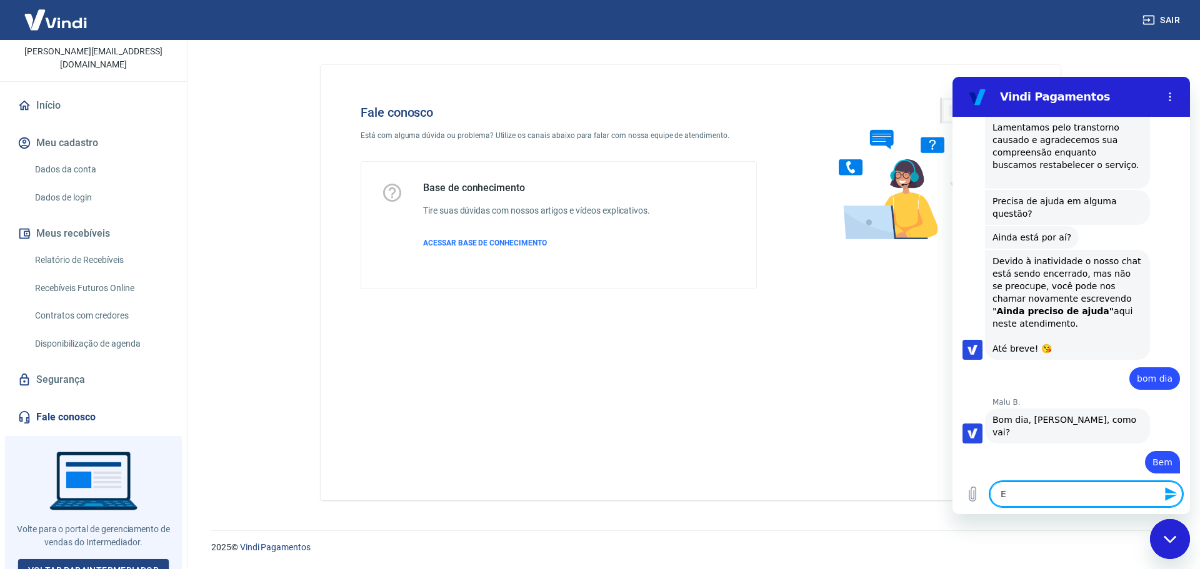
type textarea "x"
type textarea "Est"
type textarea "x"
type textarea "Esto"
type textarea "x"
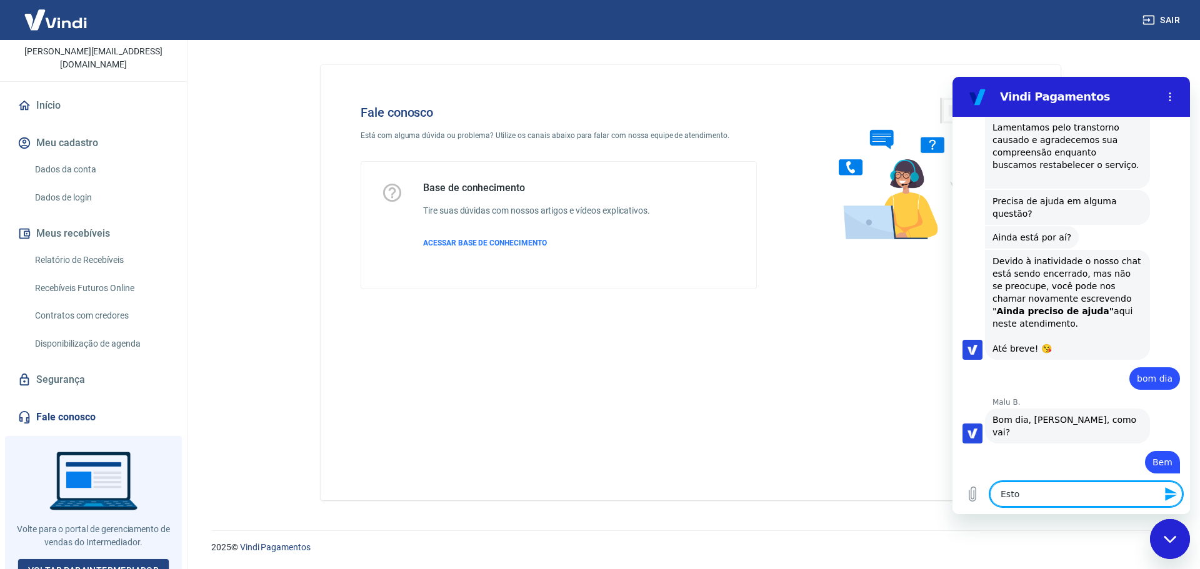
type textarea "Estou"
type textarea "x"
type textarea "Estou"
type textarea "x"
type textarea "Estou c"
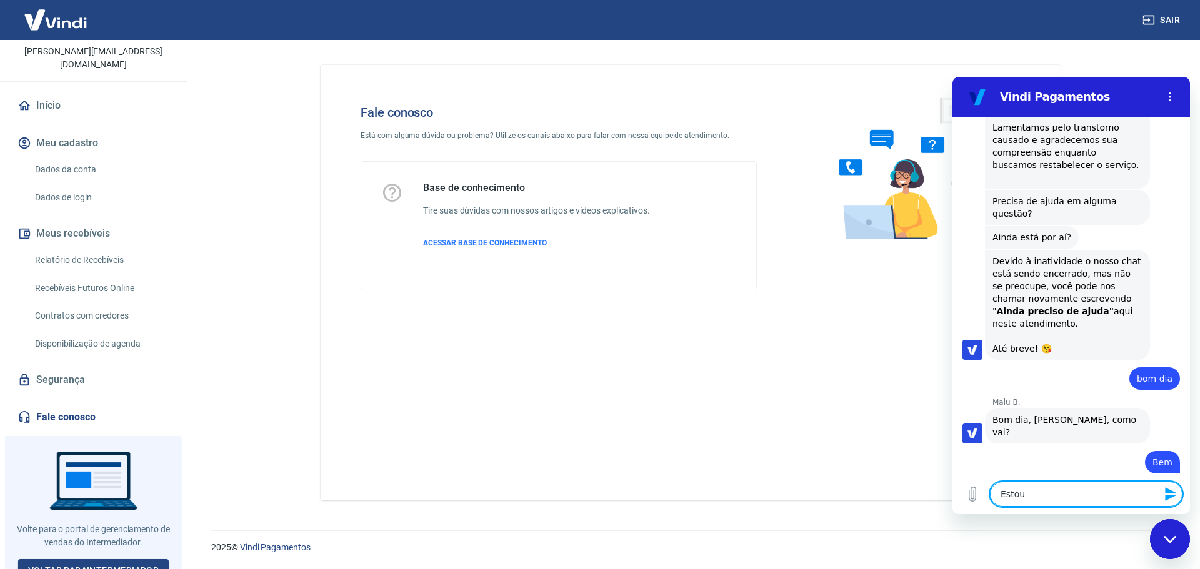
type textarea "x"
type textarea "Estou co"
type textarea "x"
type textarea "Estou com"
type textarea "x"
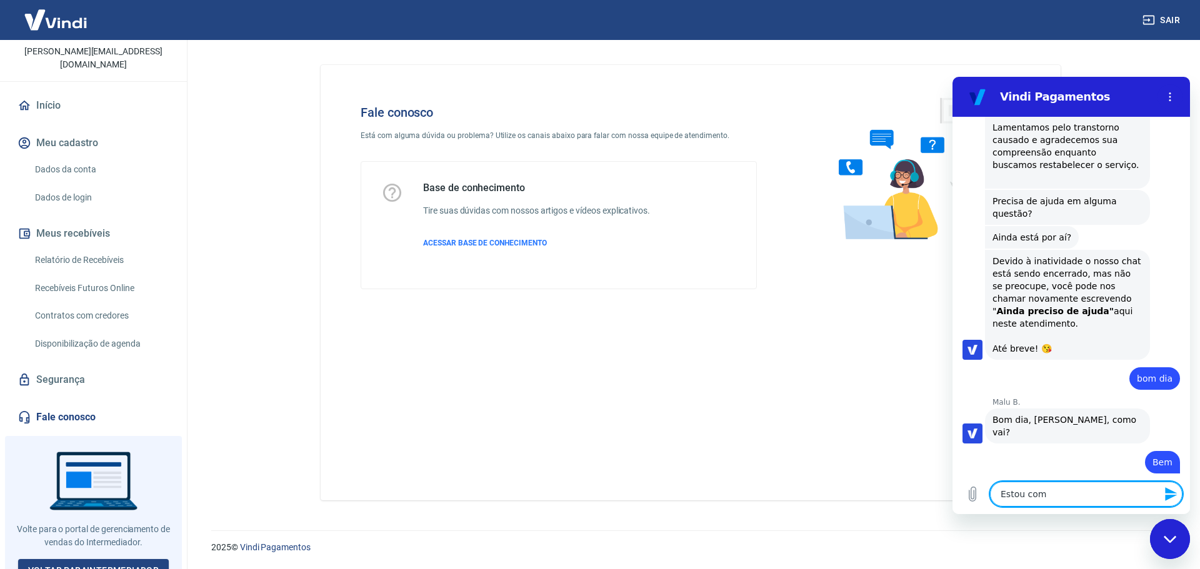
type textarea "Estou com"
type textarea "x"
type textarea "Estou com p"
type textarea "x"
type textarea "Estou com pe"
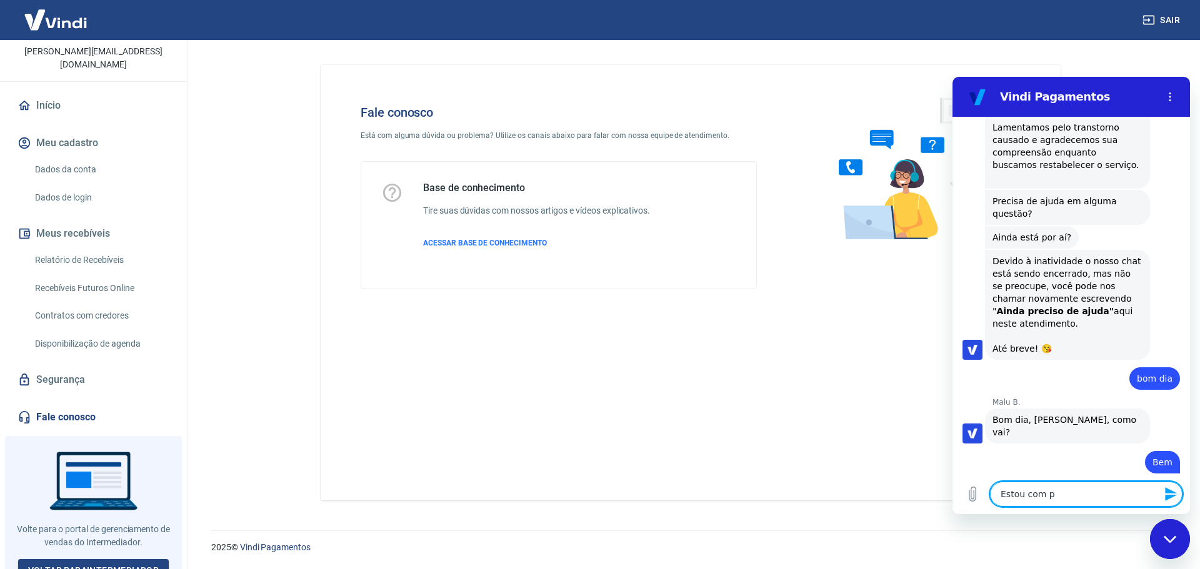
type textarea "x"
type textarea "Estou com ped"
type textarea "x"
type textarea "Estou com pedi"
type textarea "x"
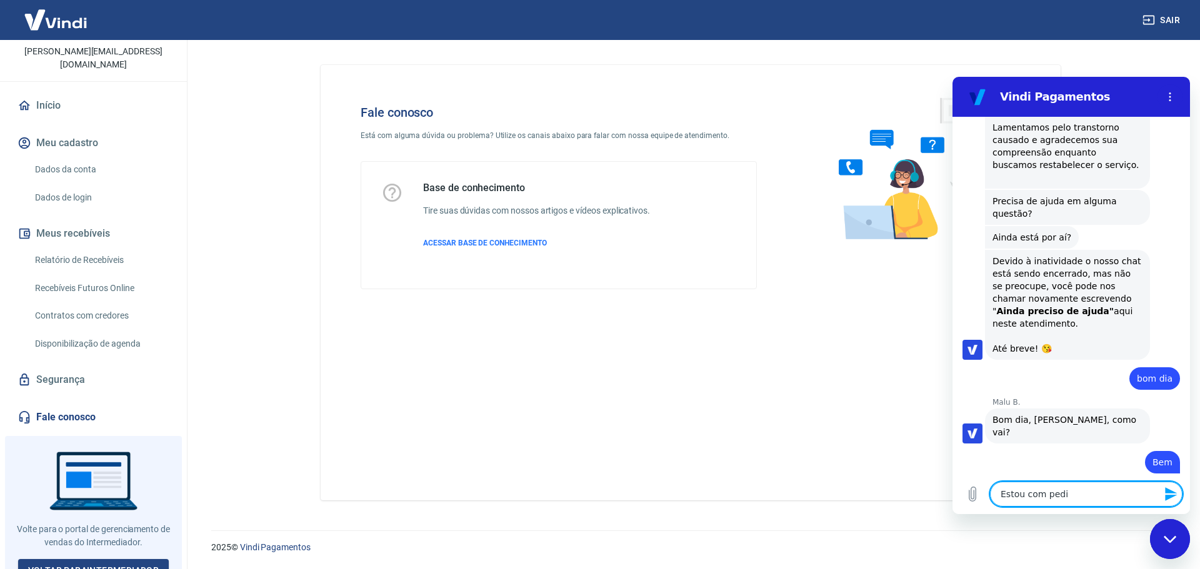
type textarea "Estou com pedid"
type textarea "x"
type textarea "Estou com pedido"
type textarea "x"
type textarea "Estou com pedidos"
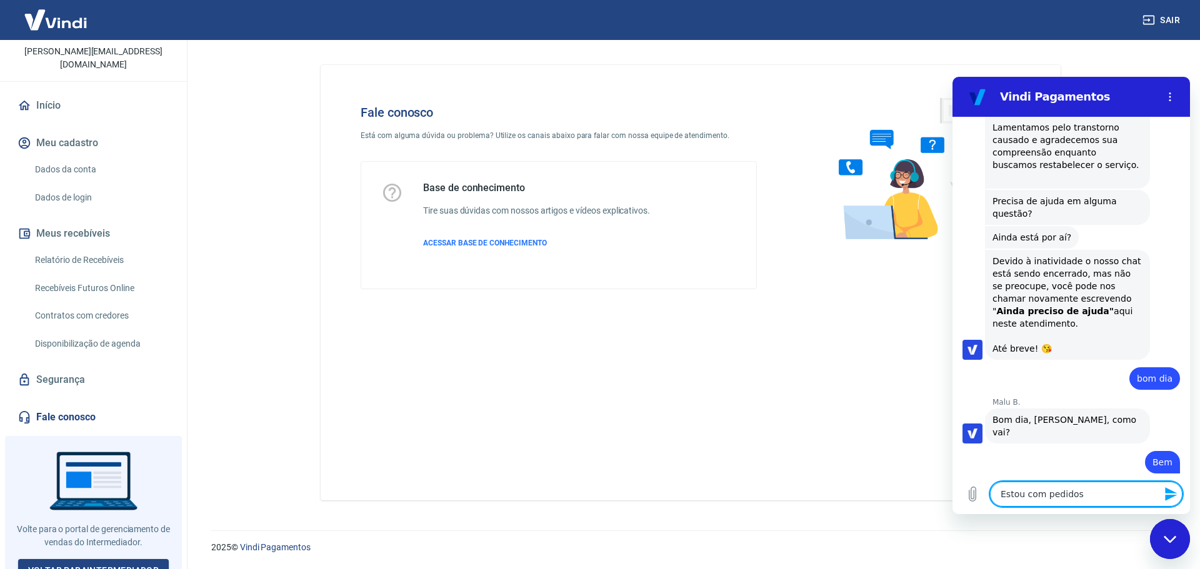
type textarea "x"
type textarea "Estou com pedidos"
type textarea "x"
type textarea "Estou com pedidos a"
type textarea "x"
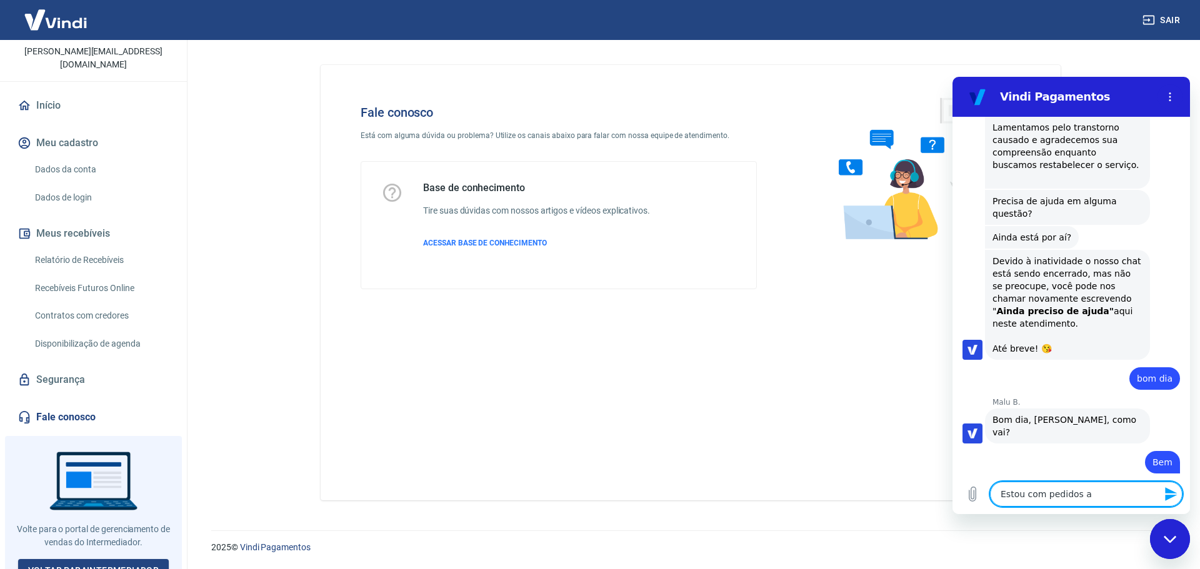
type textarea "Estou com pedidos a"
type textarea "x"
type textarea "Estou com pedidos a l"
type textarea "x"
type textarea "Estou com pedidos a li"
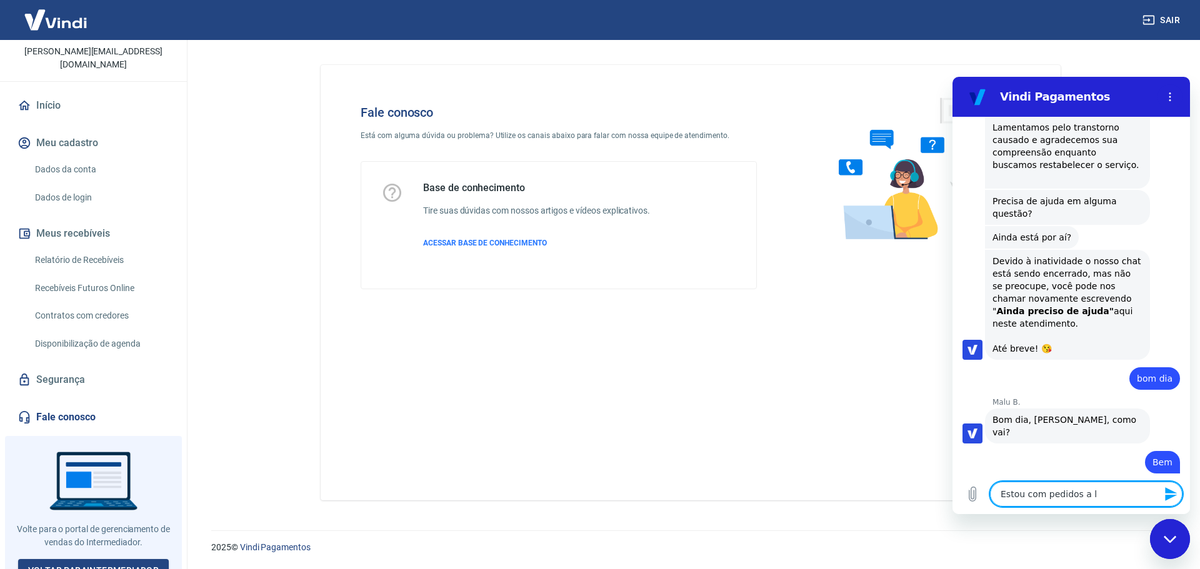
type textarea "x"
type textarea "Estou com pedidos a lib"
type textarea "x"
type textarea "Estou com pedidos a libe"
type textarea "x"
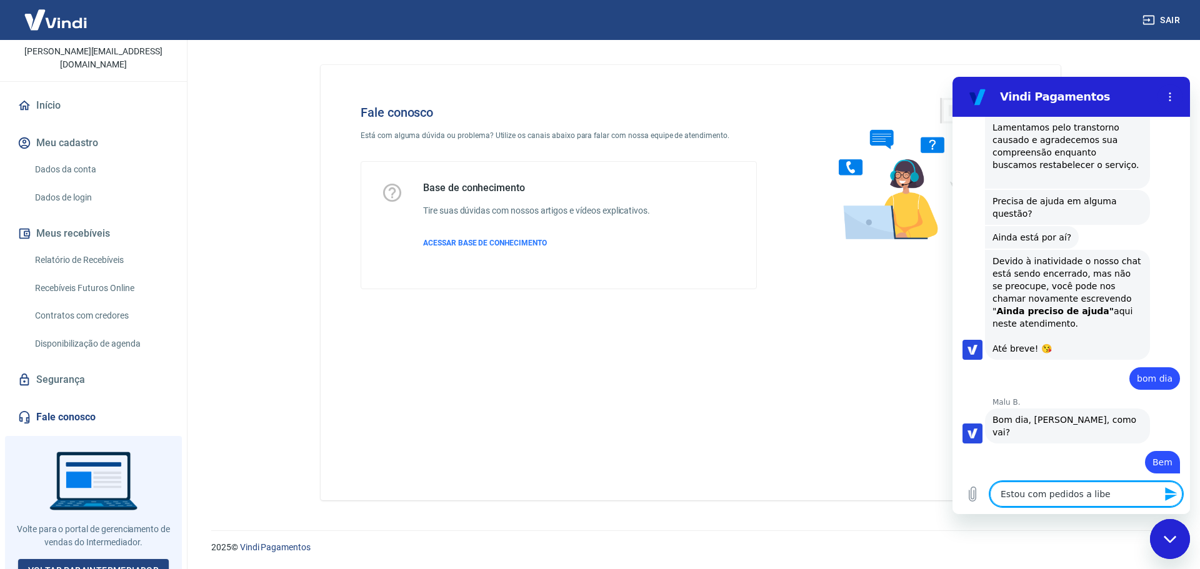
type textarea "Estou com pedidos a liber"
type textarea "x"
type textarea "Estou com pedidos a libera"
type textarea "x"
type textarea "Estou com pedidos a liberar"
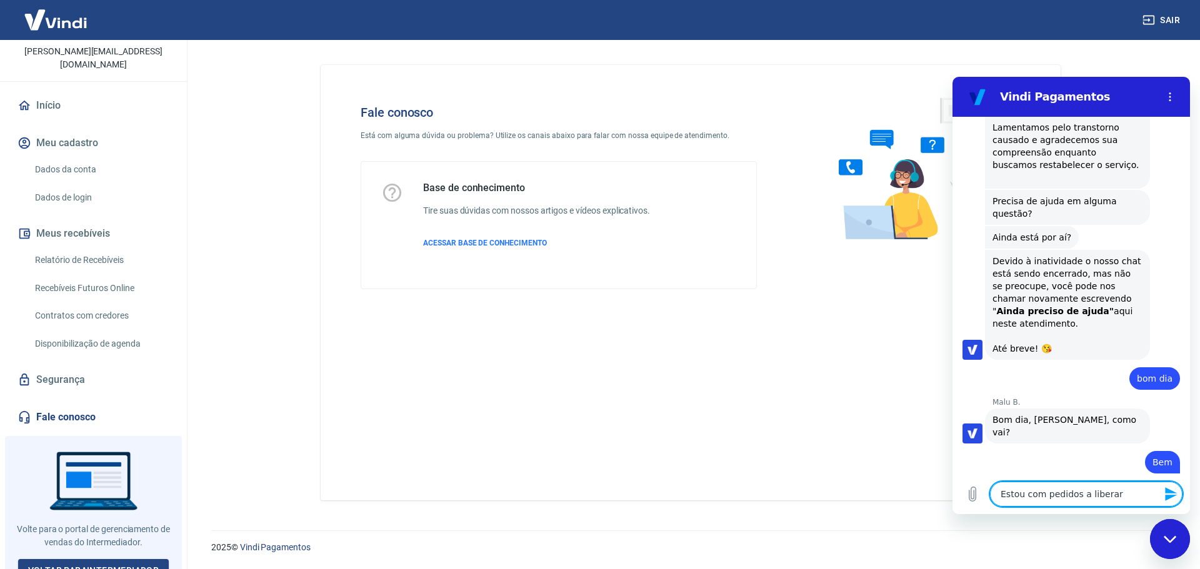
type textarea "x"
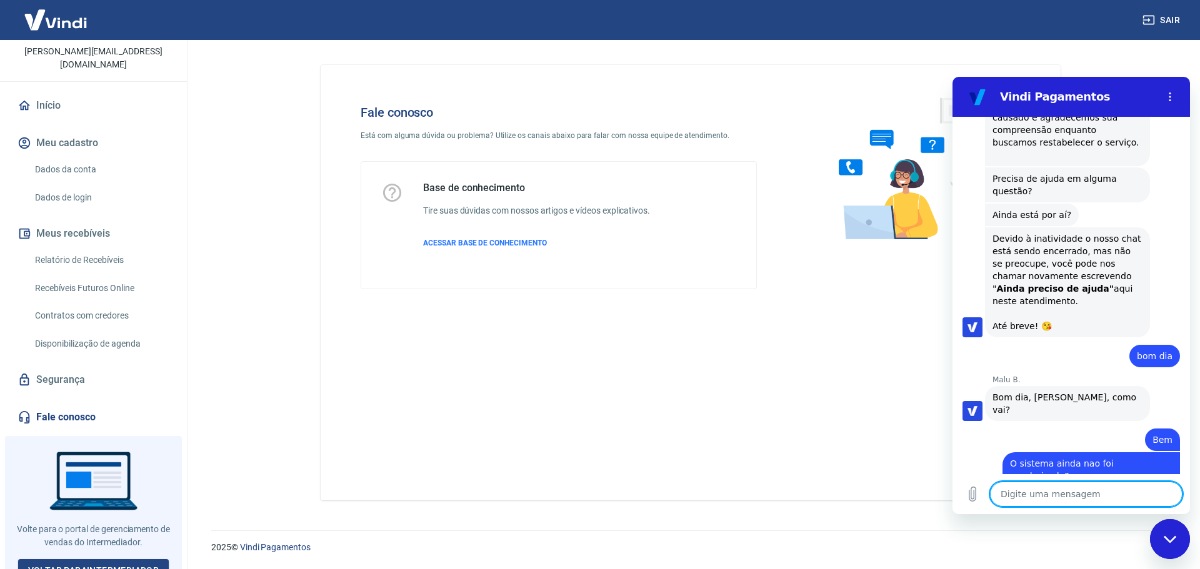
type textarea "x"
type textarea "E"
type textarea "x"
type textarea "E"
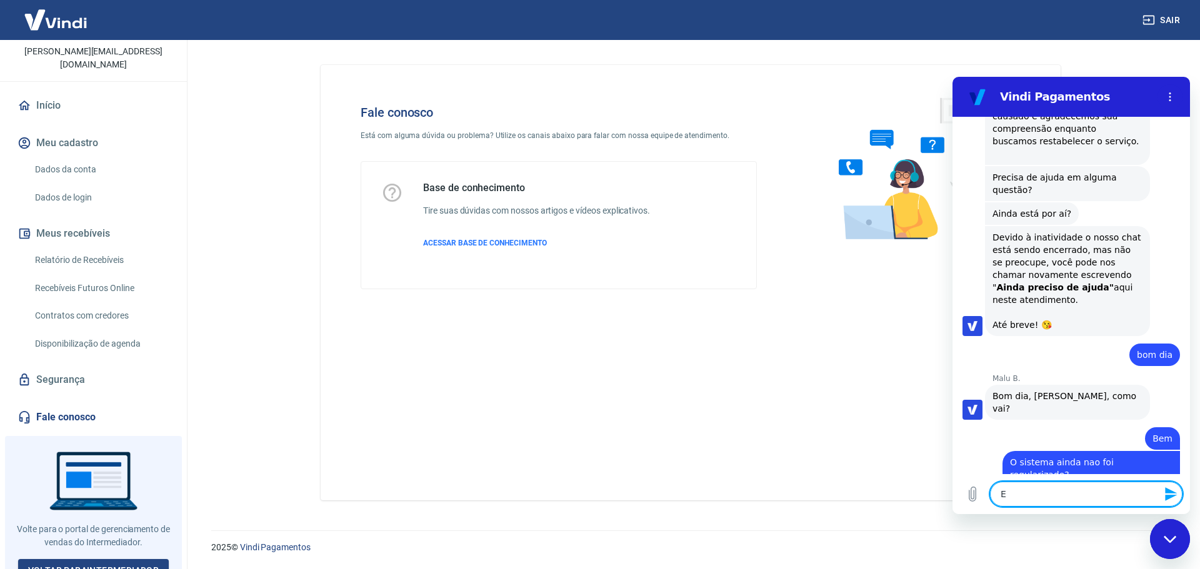
type textarea "x"
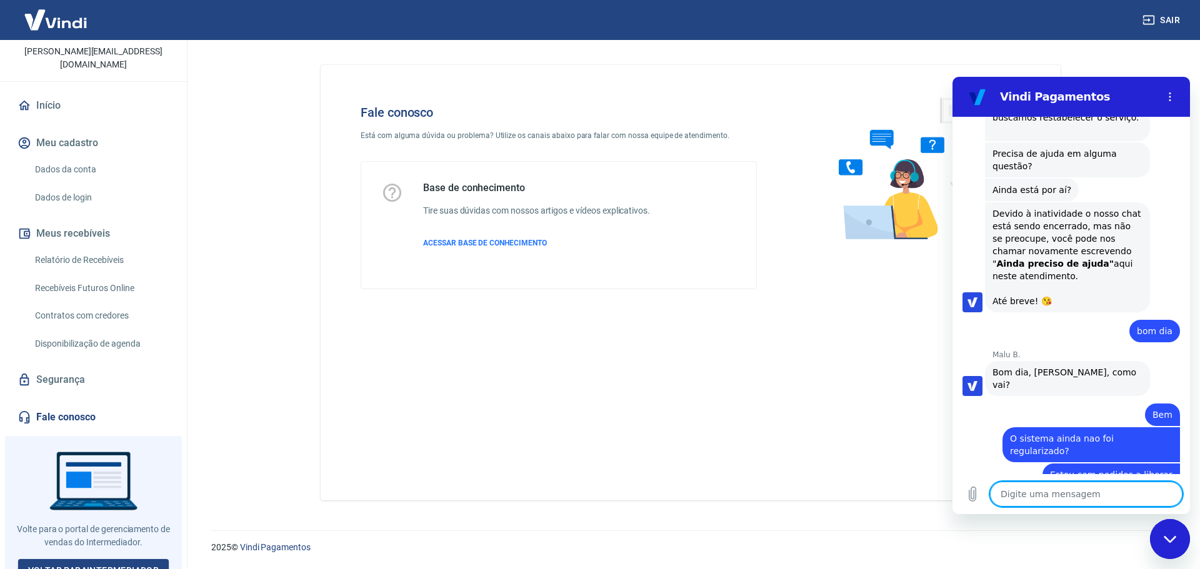
scroll to position [1471, 0]
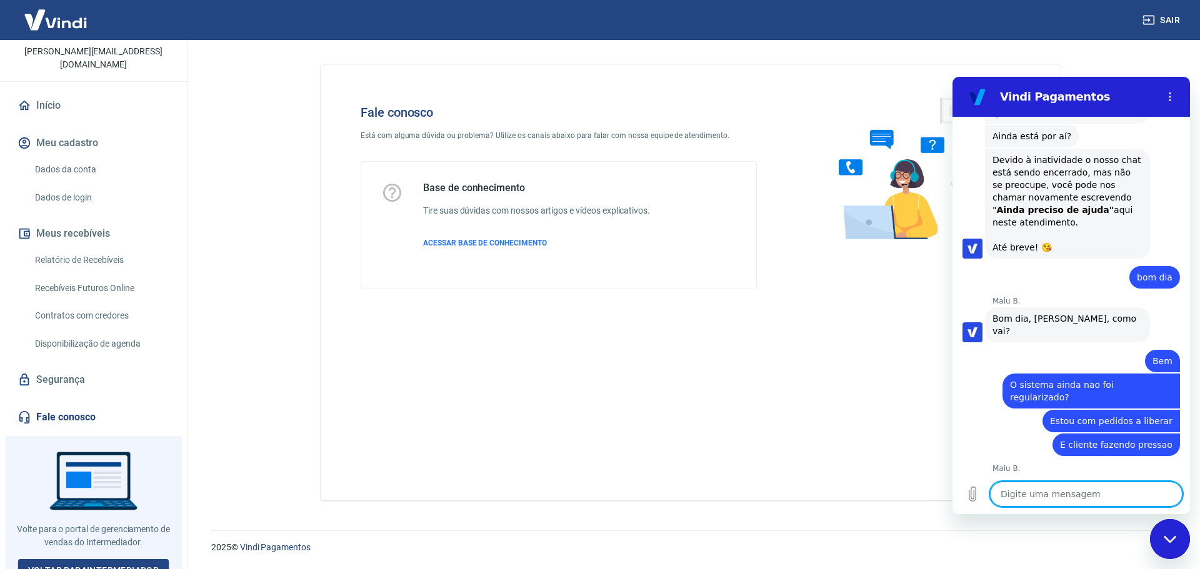
click at [1077, 499] on textarea at bounding box center [1086, 494] width 192 height 25
click at [1056, 492] on textarea at bounding box center [1086, 494] width 192 height 25
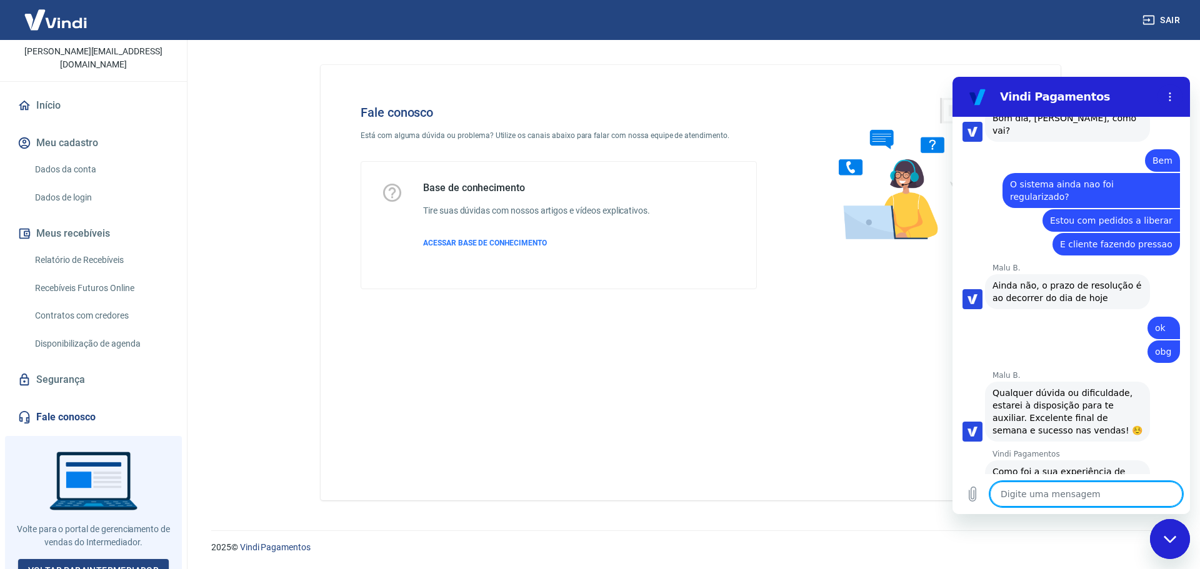
scroll to position [1674, 0]
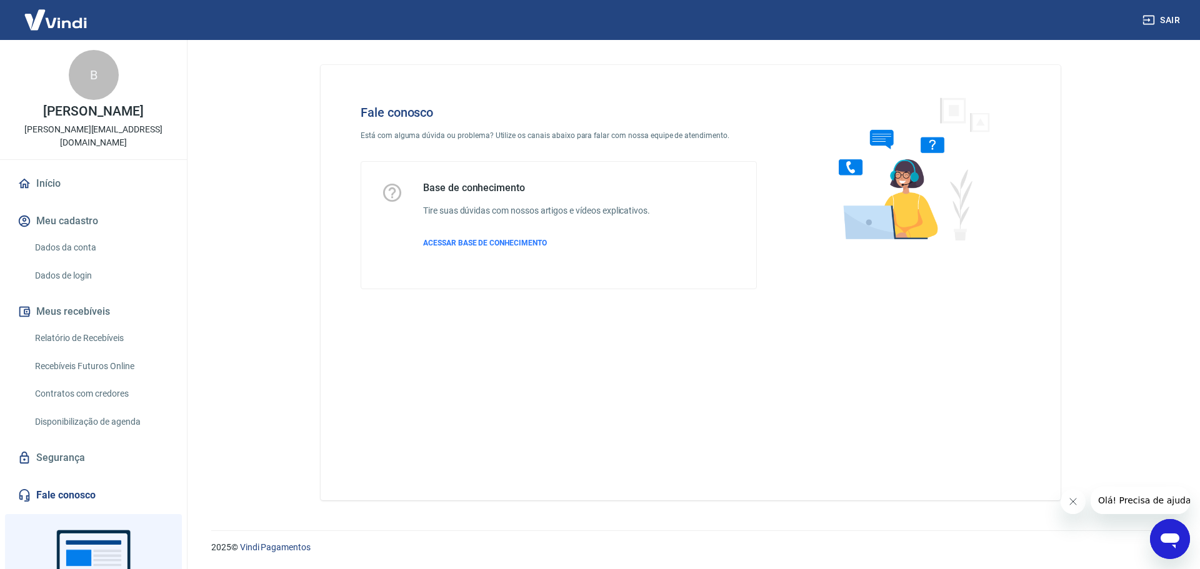
click at [104, 325] on link "Relatório de Recebíveis" at bounding box center [101, 338] width 142 height 26
